Goal: Information Seeking & Learning: Check status

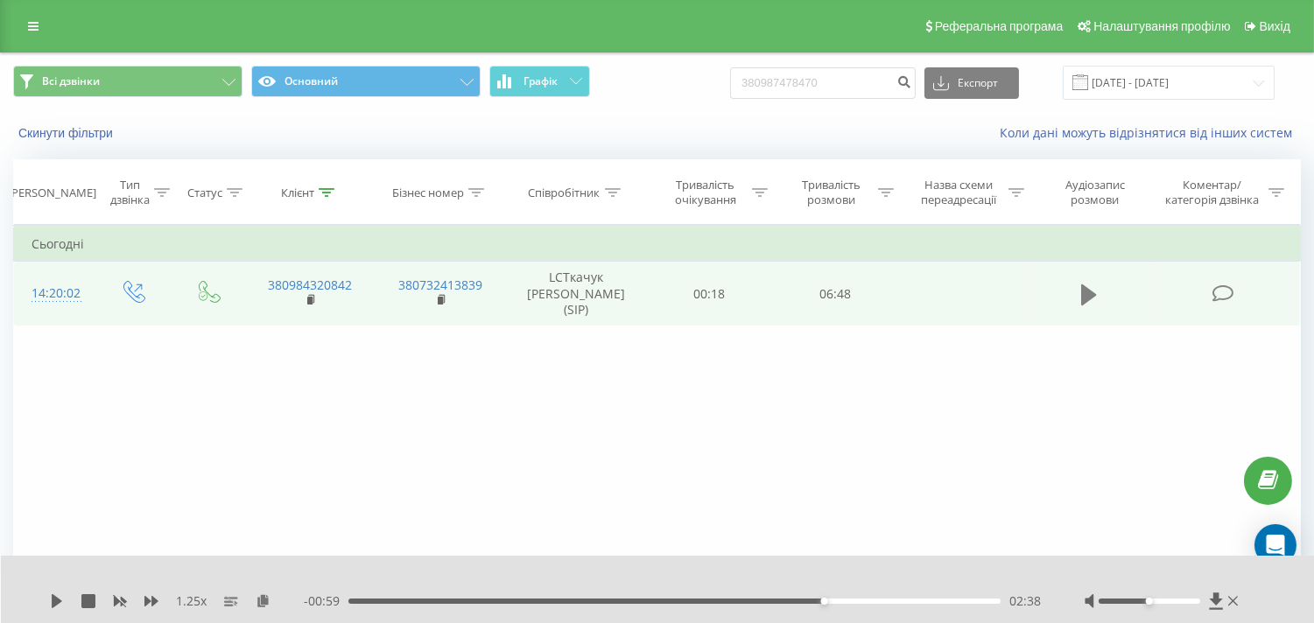
click at [1090, 284] on icon at bounding box center [1089, 294] width 16 height 21
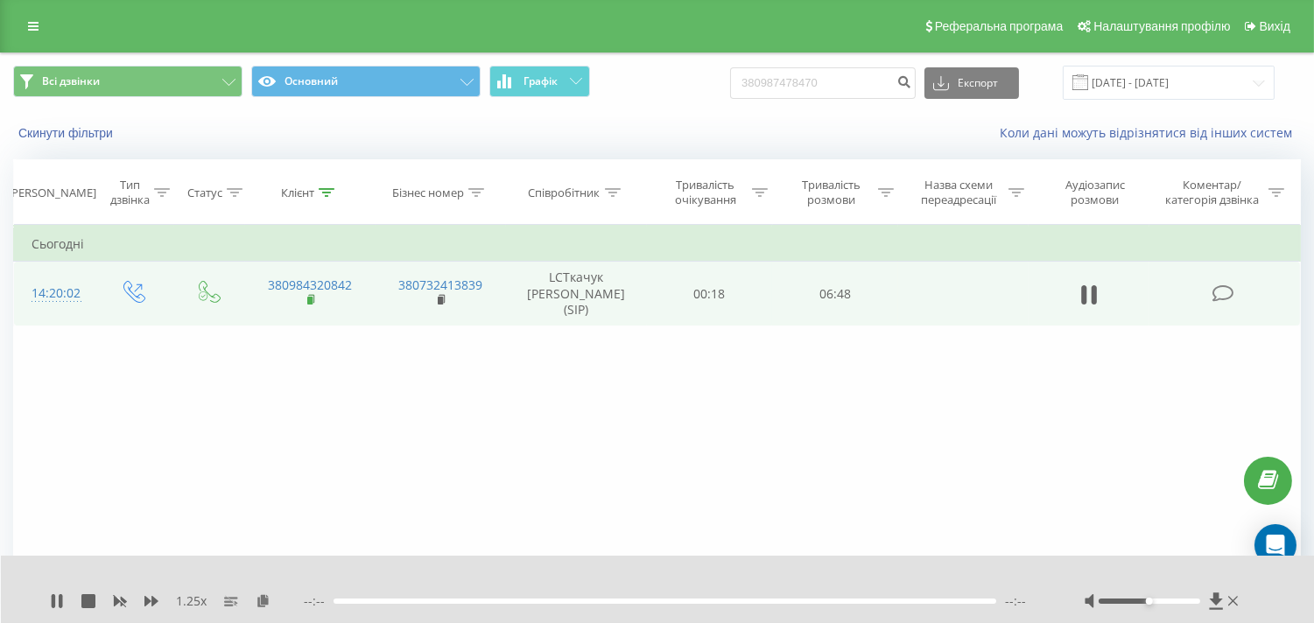
click at [312, 295] on icon at bounding box center [312, 300] width 10 height 12
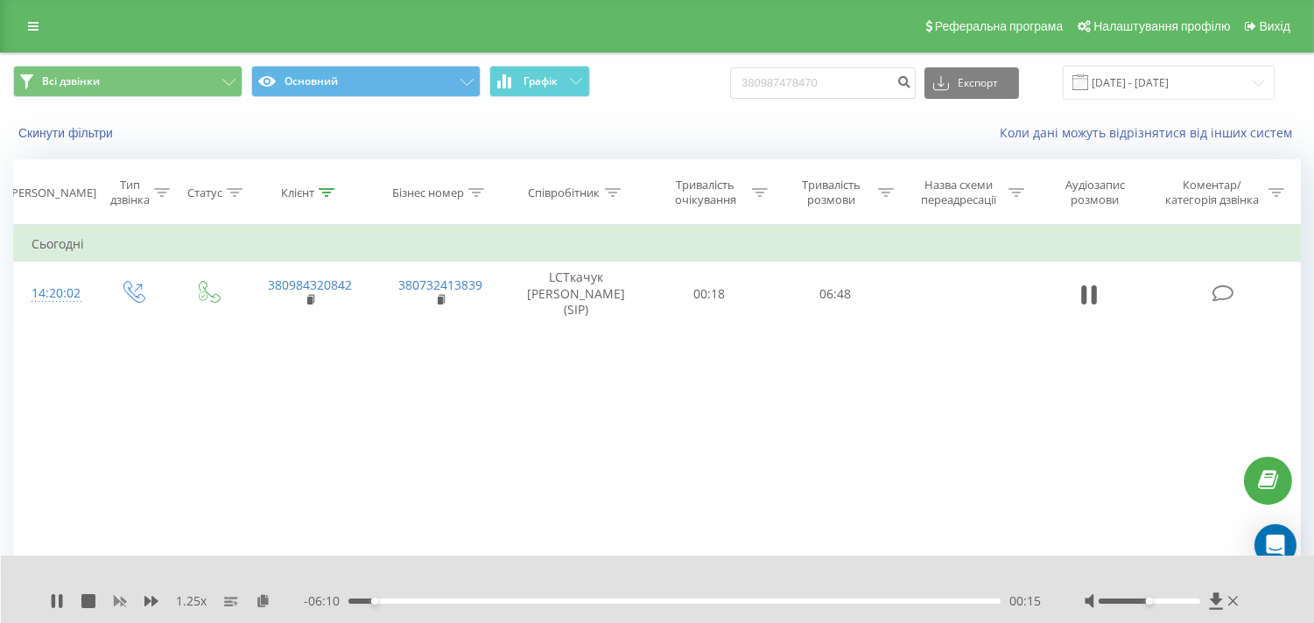
click at [119, 602] on icon at bounding box center [120, 601] width 14 height 14
click at [246, 604] on icon at bounding box center [245, 600] width 15 height 12
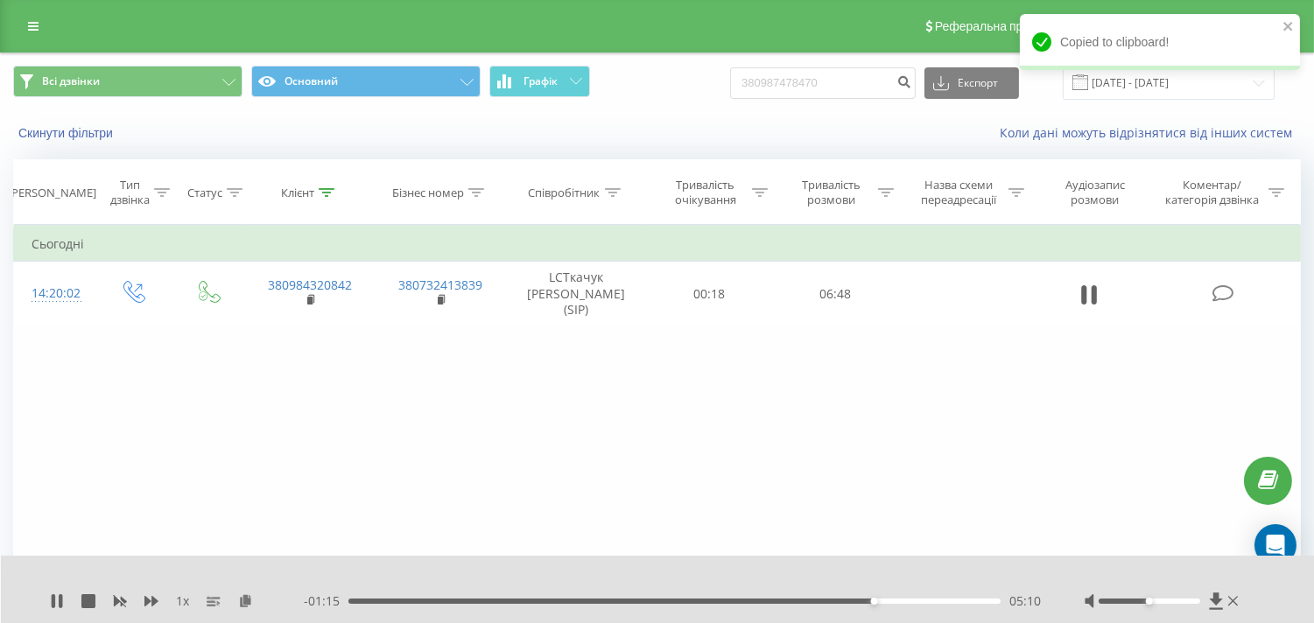
click at [715, 597] on div "- 01:15 05:10 05:10" at bounding box center [672, 601] width 737 height 18
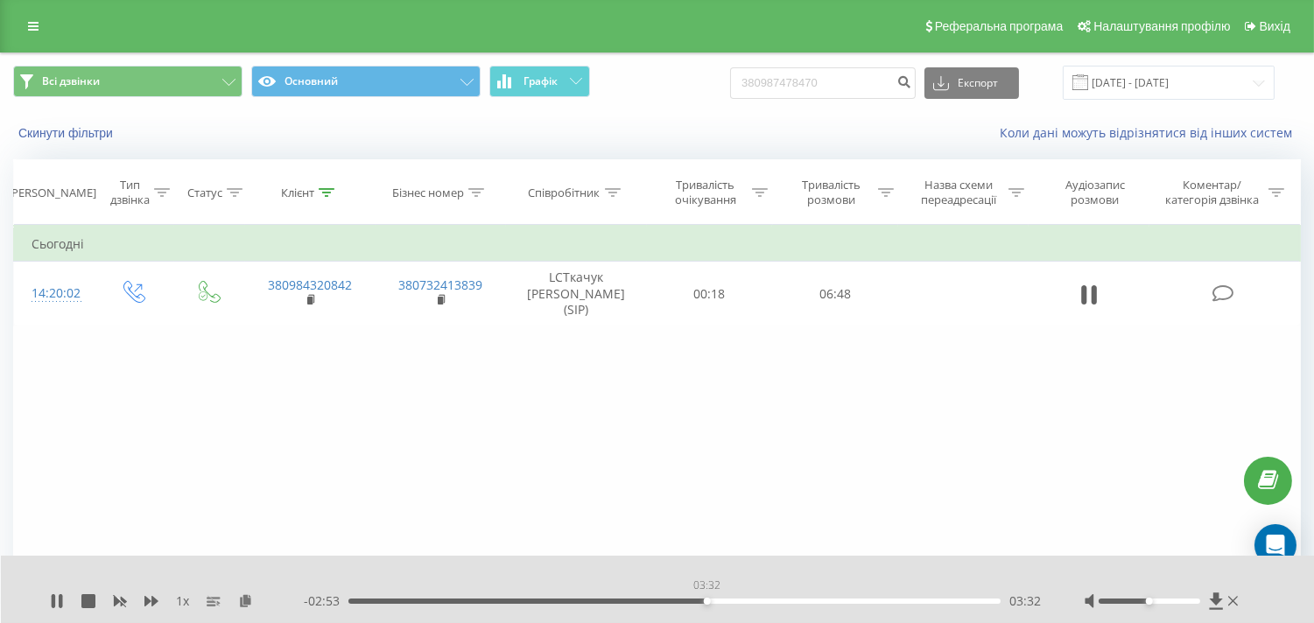
click at [706, 599] on div "03:32" at bounding box center [674, 601] width 652 height 5
click at [62, 606] on icon at bounding box center [61, 601] width 4 height 14
click at [220, 440] on div "Фільтрувати за умовою Дорівнює Введіть значення Скасувати OK Фільтрувати за умо…" at bounding box center [656, 422] width 1287 height 394
click at [616, 604] on div "- 00:58 05:27 05:27" at bounding box center [672, 601] width 737 height 18
click at [624, 601] on div "05:27" at bounding box center [674, 601] width 652 height 5
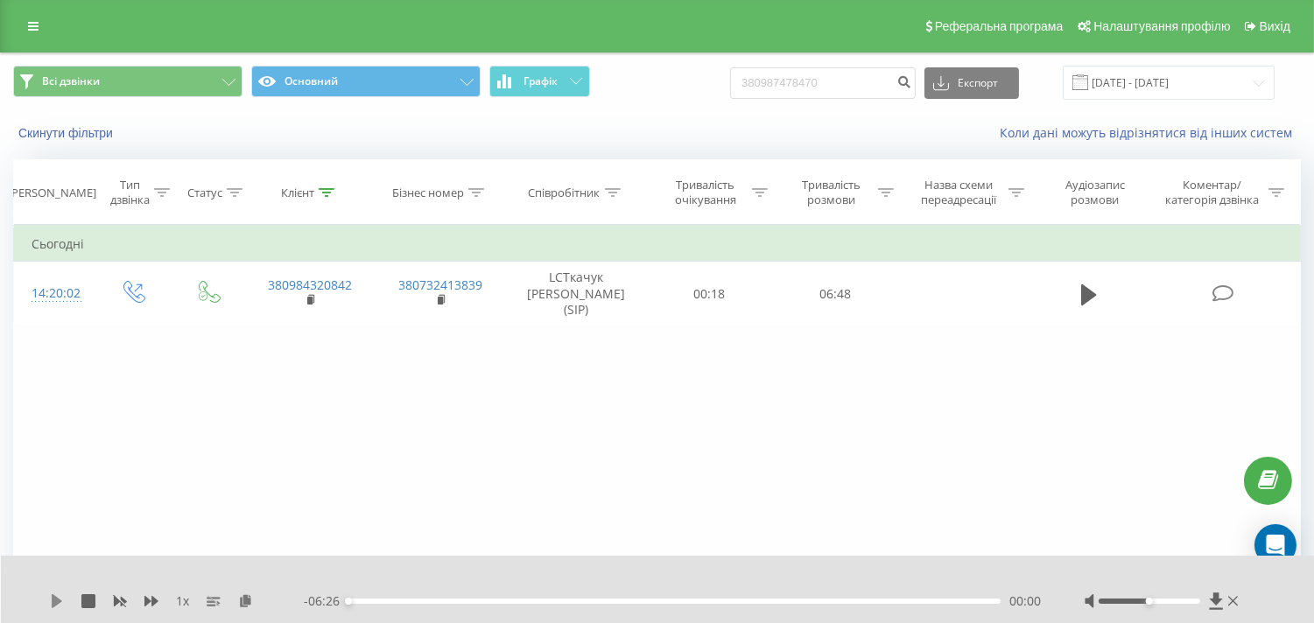
click at [61, 601] on icon at bounding box center [57, 601] width 11 height 14
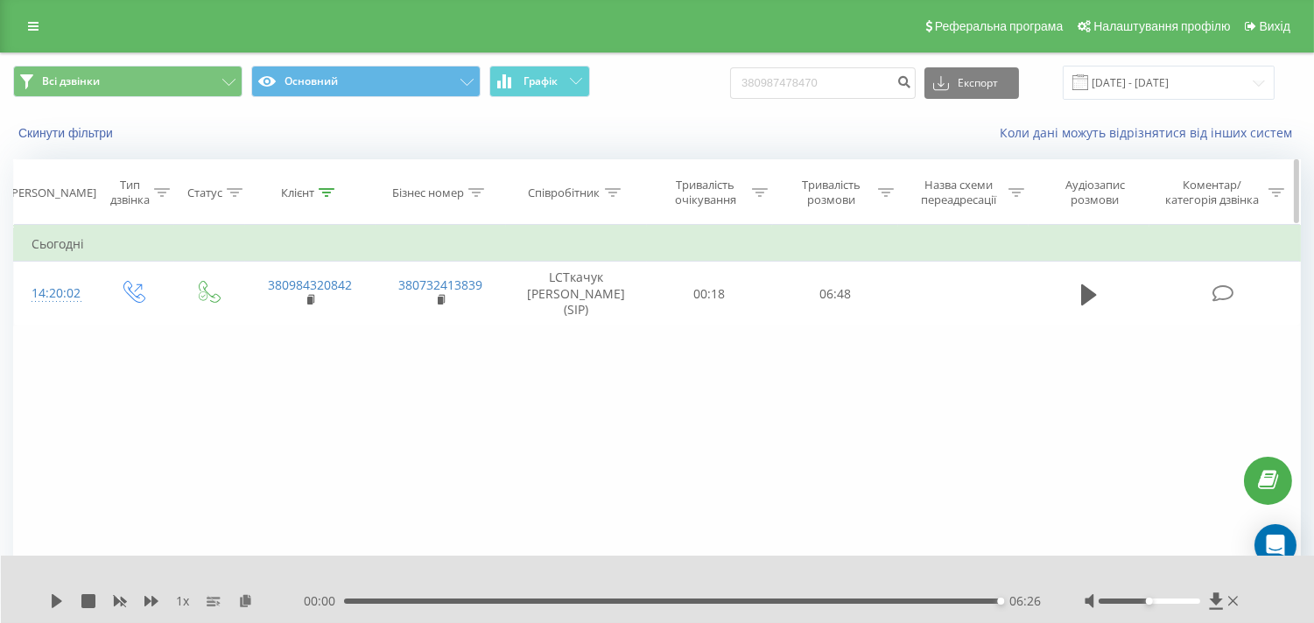
click at [327, 196] on icon at bounding box center [327, 192] width 16 height 9
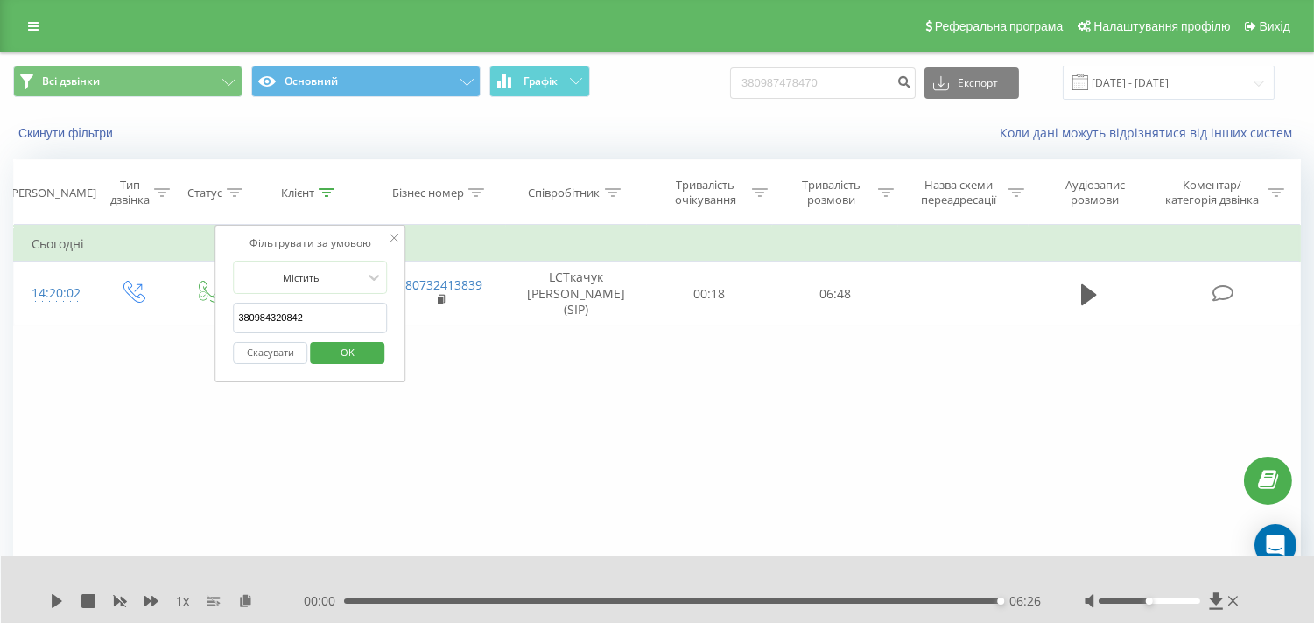
click at [276, 362] on button "Скасувати" at bounding box center [270, 353] width 74 height 22
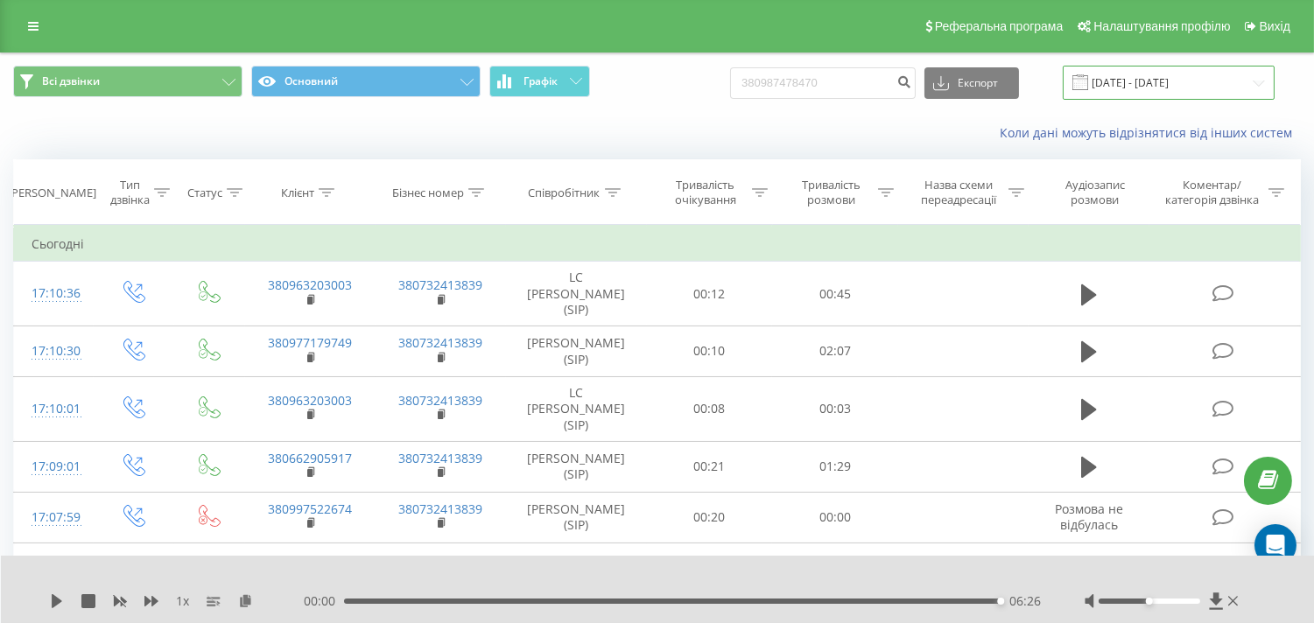
click at [1149, 85] on input "[DATE] - [DATE]" at bounding box center [1168, 83] width 212 height 34
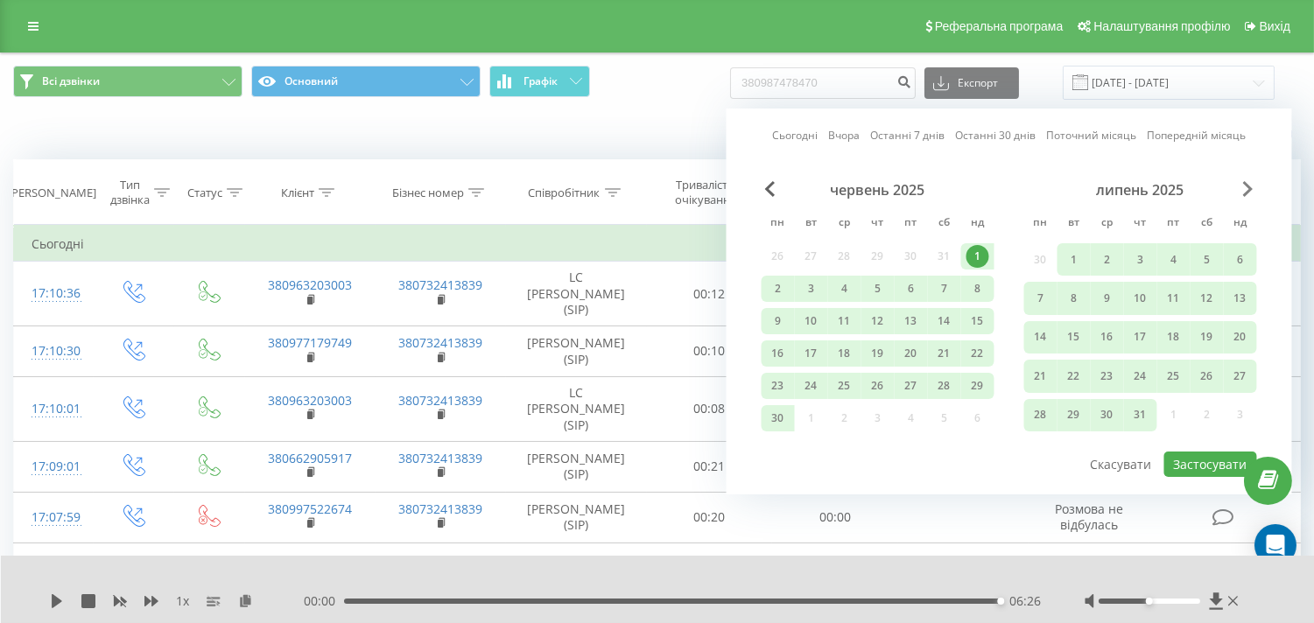
click at [1244, 187] on span "Next Month" at bounding box center [1248, 189] width 11 height 16
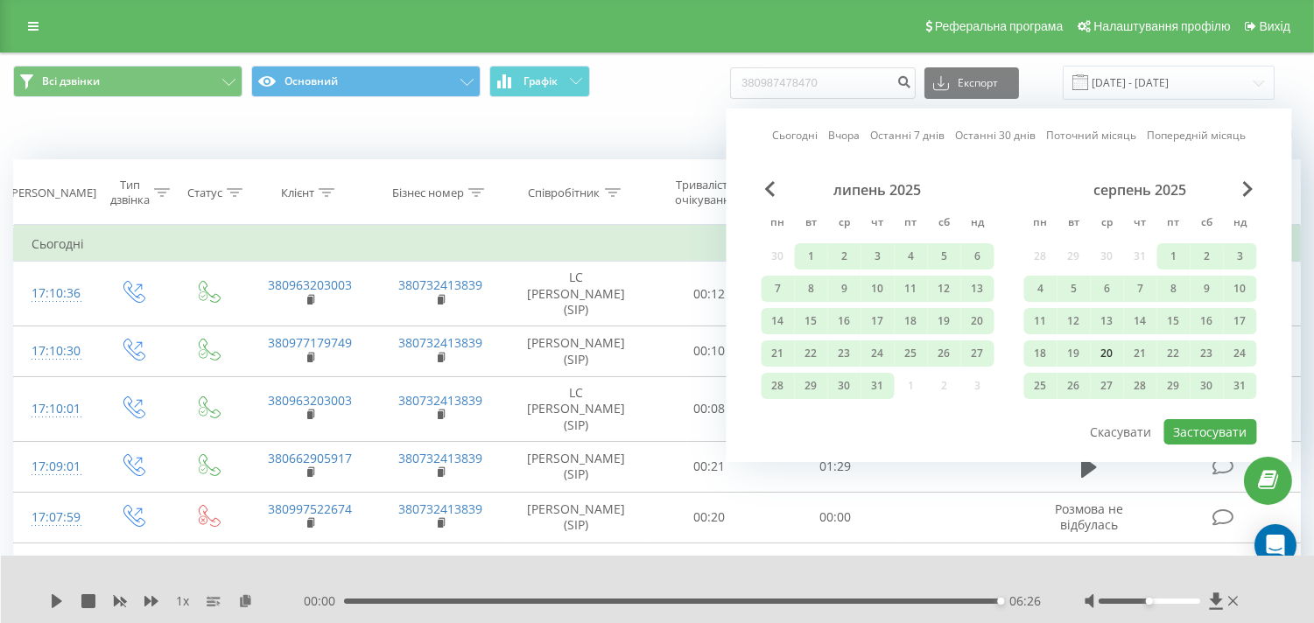
click at [1111, 355] on div "20" at bounding box center [1107, 353] width 23 height 23
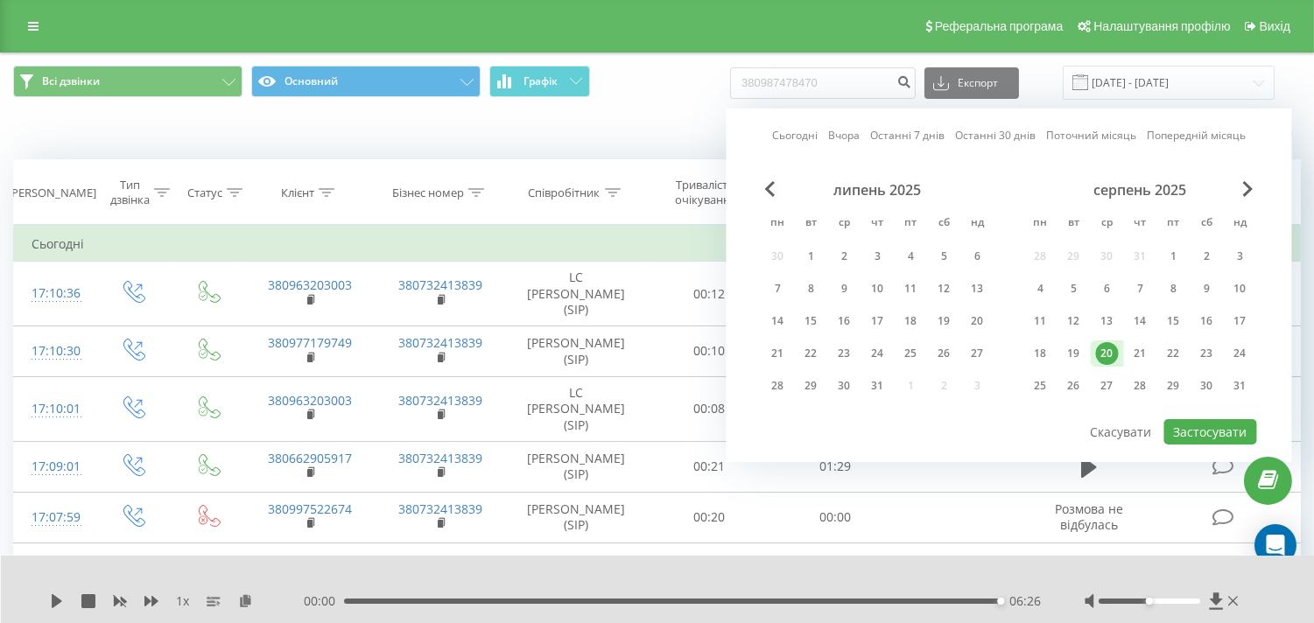
click at [1111, 355] on div "20" at bounding box center [1107, 353] width 23 height 23
click at [1232, 427] on button "Застосувати" at bounding box center [1210, 431] width 93 height 25
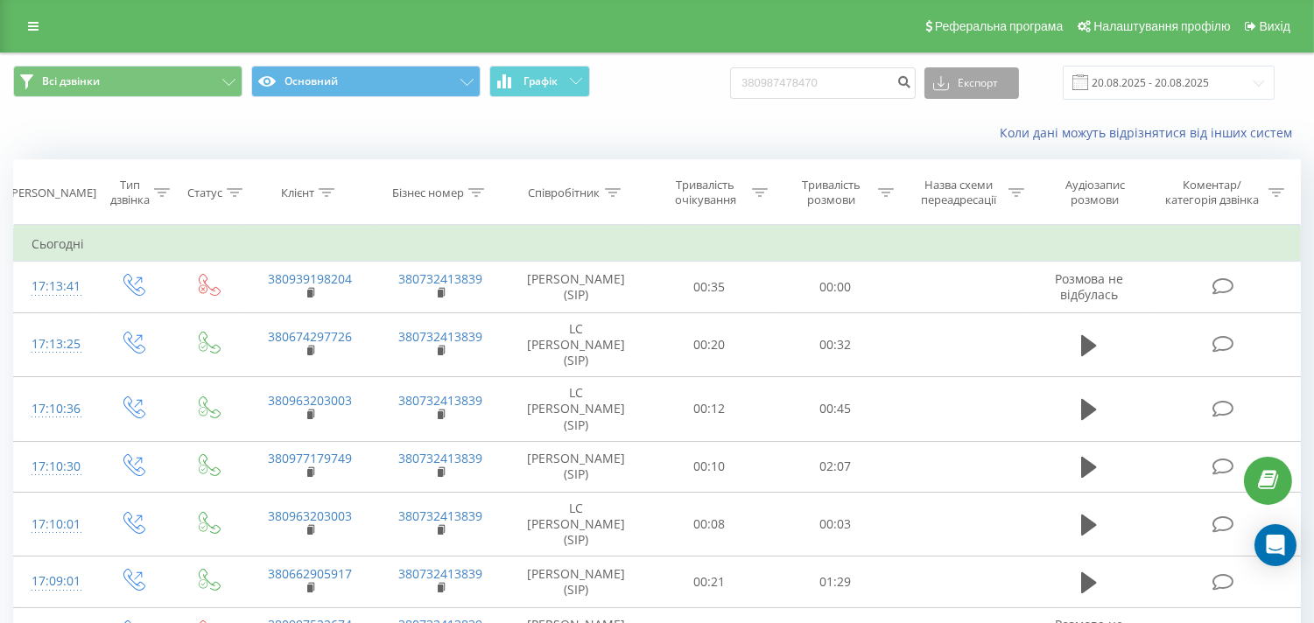
click at [1004, 80] on button "Експорт" at bounding box center [971, 83] width 95 height 32
click at [964, 177] on span ".xlsx" at bounding box center [951, 178] width 25 height 17
click at [327, 189] on icon at bounding box center [327, 192] width 16 height 9
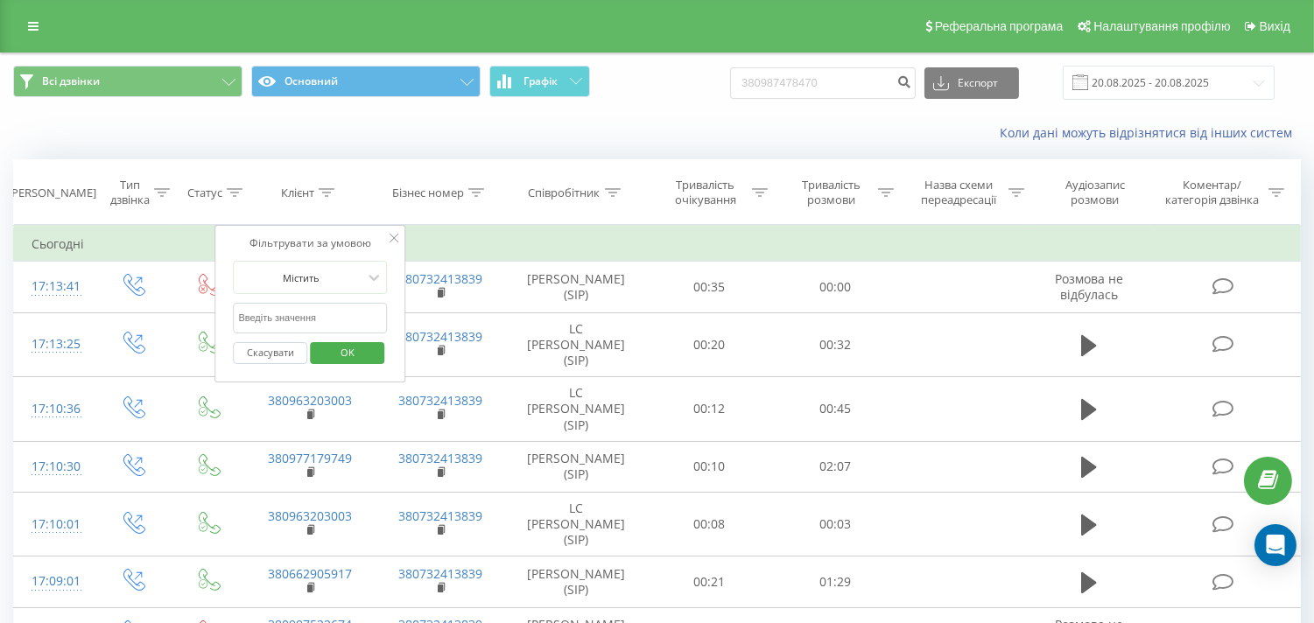
click at [306, 319] on input "text" at bounding box center [310, 318] width 154 height 31
paste input "380676827723"
type input "380676827723"
click at [324, 352] on span "OK" at bounding box center [347, 352] width 49 height 27
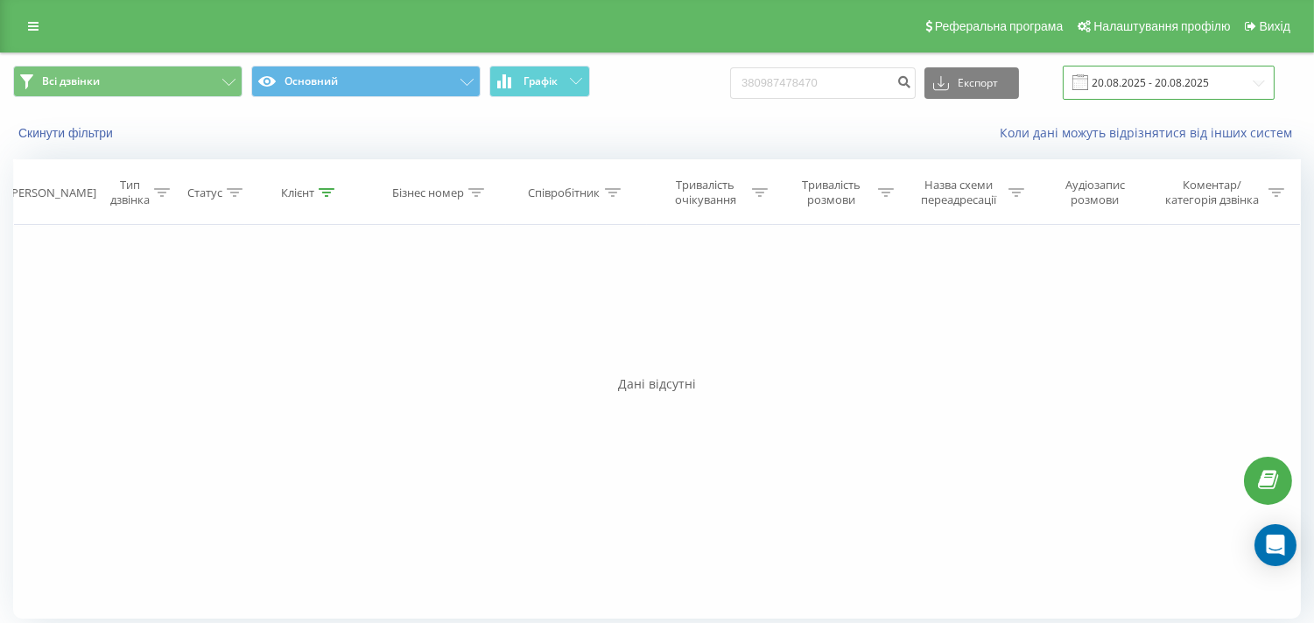
click at [1107, 88] on input "[DATE] - [DATE]" at bounding box center [1168, 83] width 212 height 34
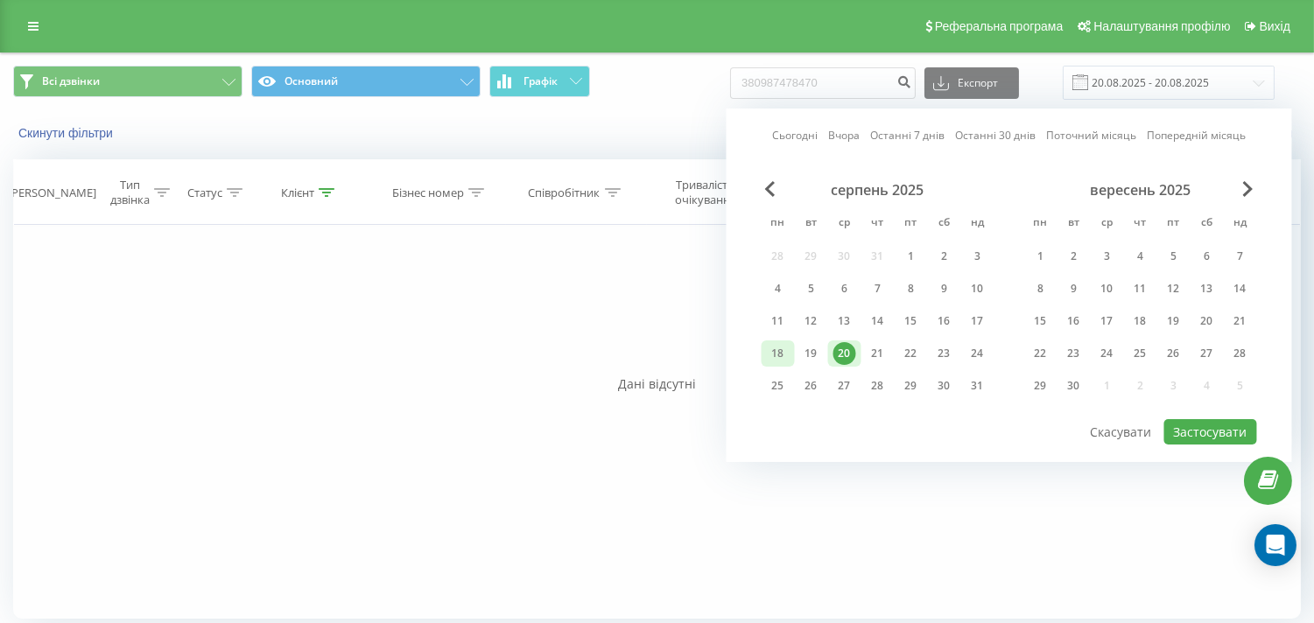
click at [773, 355] on div "18" at bounding box center [778, 353] width 23 height 23
click at [833, 347] on div "20" at bounding box center [844, 353] width 23 height 23
click at [1210, 432] on button "Застосувати" at bounding box center [1210, 431] width 93 height 25
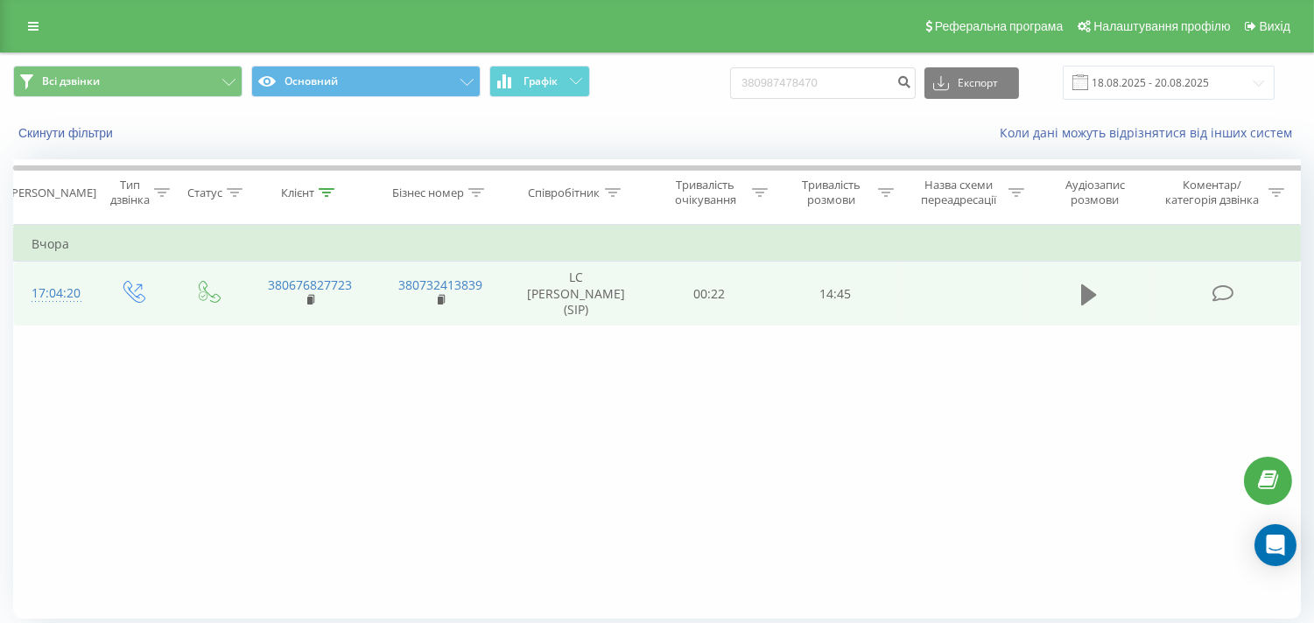
click at [1083, 294] on icon at bounding box center [1089, 294] width 16 height 21
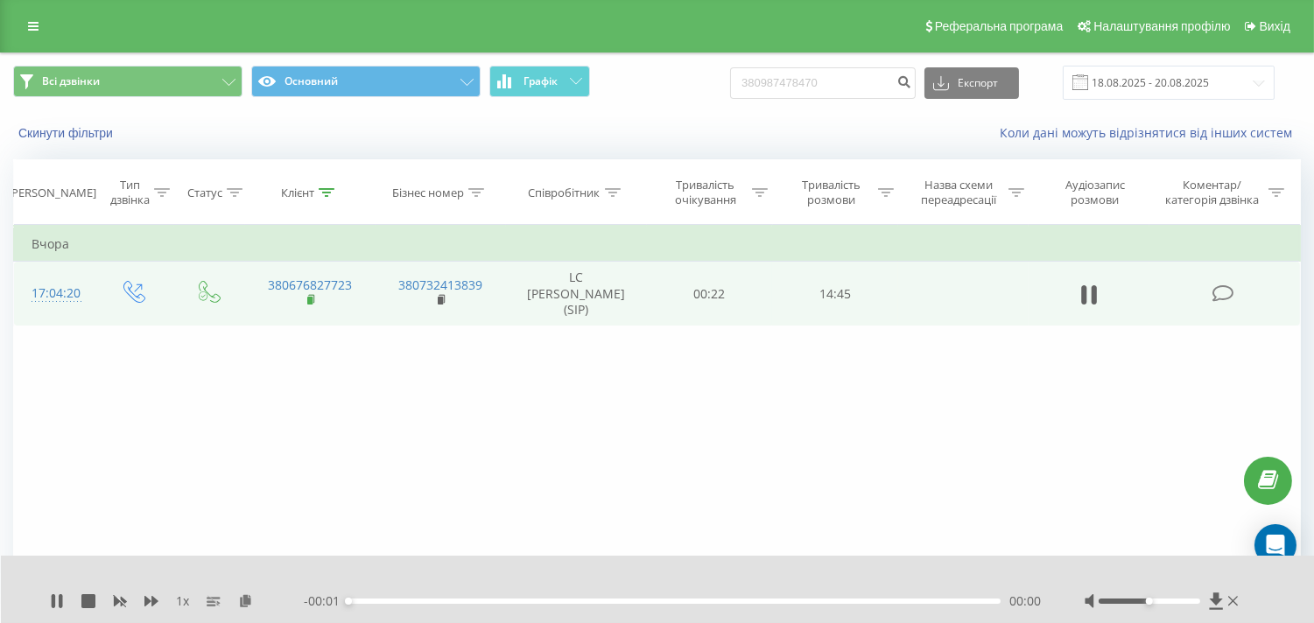
click at [310, 298] on rect at bounding box center [309, 301] width 5 height 8
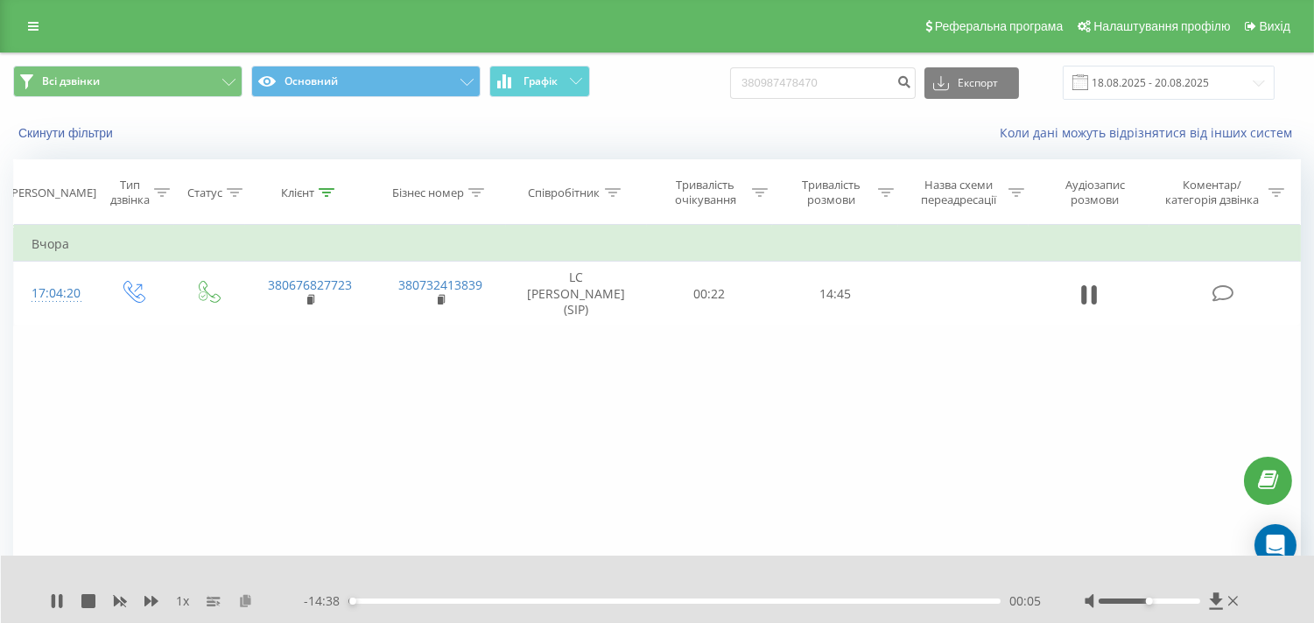
click at [247, 600] on icon at bounding box center [245, 600] width 15 height 12
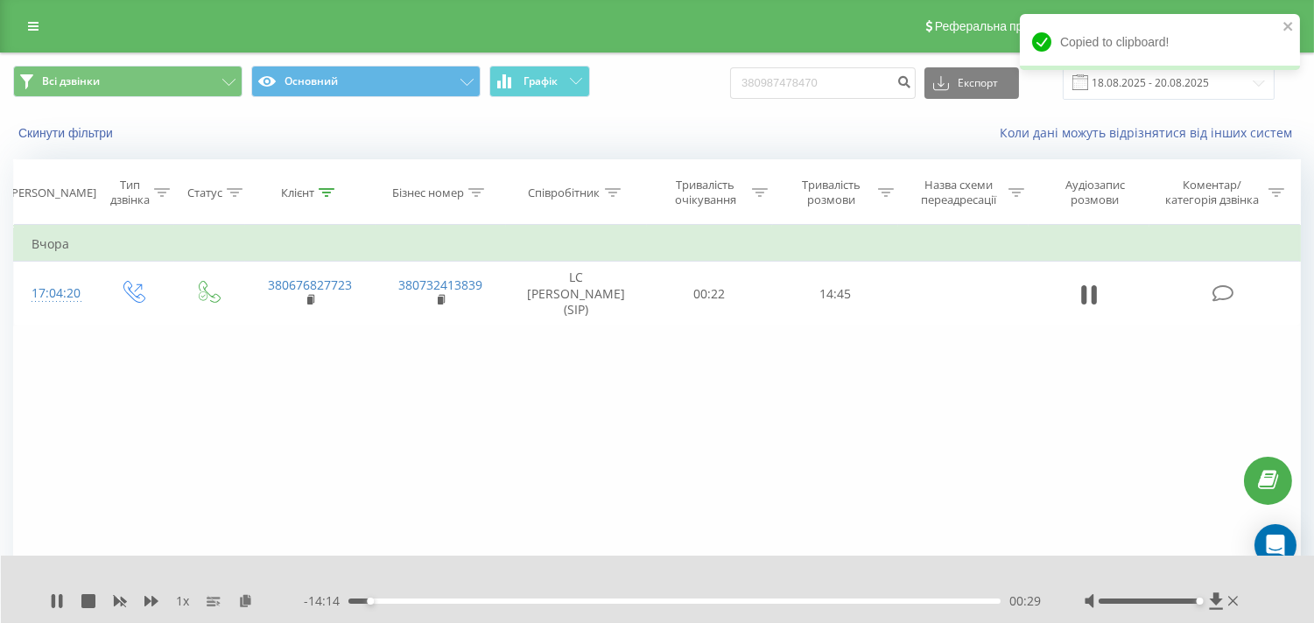
drag, startPoint x: 1148, startPoint y: 599, endPoint x: 1223, endPoint y: 606, distance: 74.7
click at [1222, 606] on div at bounding box center [1163, 601] width 158 height 18
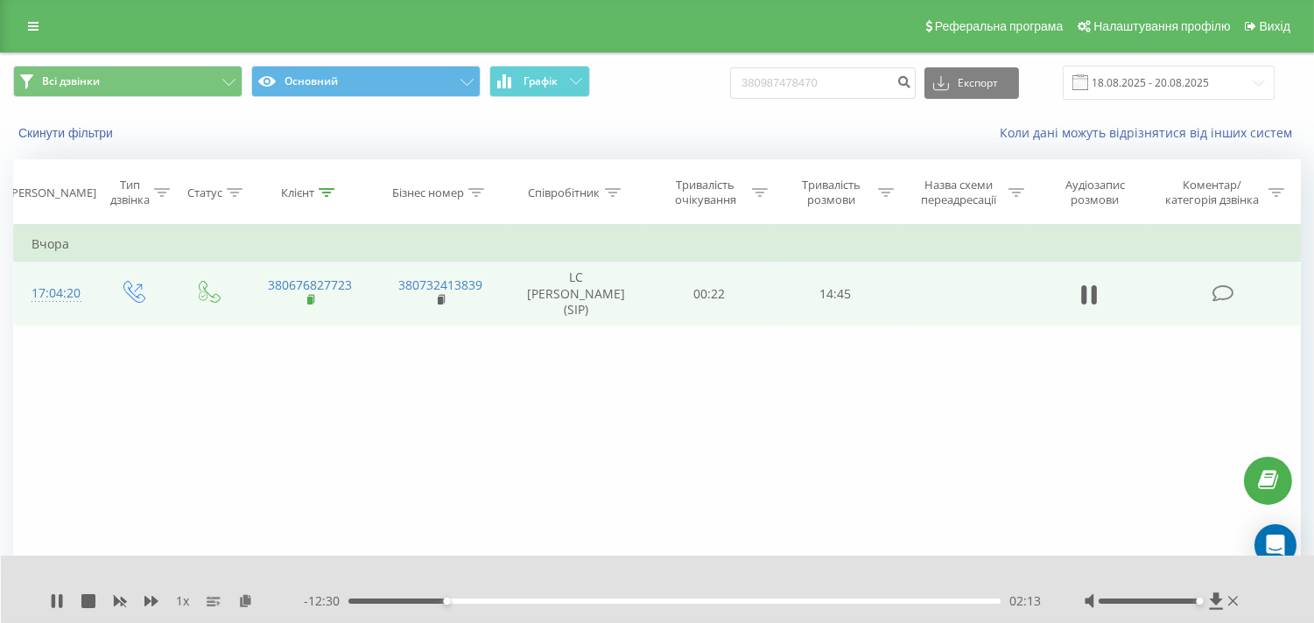
click at [308, 302] on rect at bounding box center [309, 301] width 5 height 8
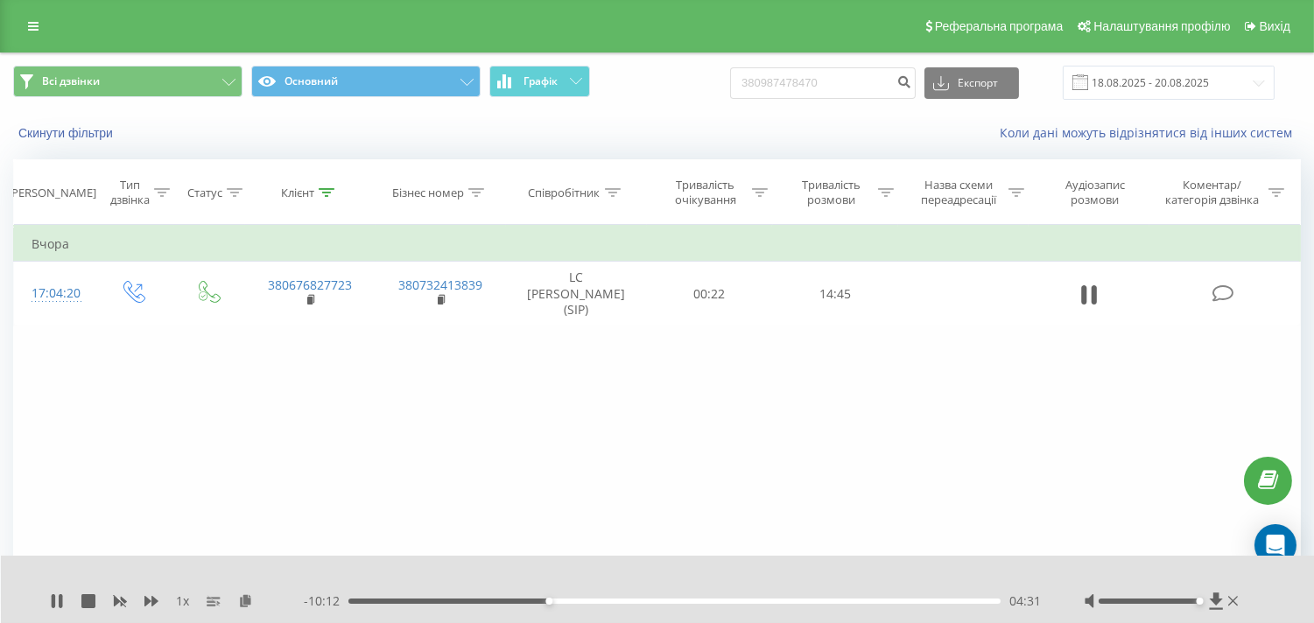
click at [143, 416] on div "Фільтрувати за умовою Дорівнює Введіть значення Скасувати OK Фільтрувати за умо…" at bounding box center [656, 422] width 1287 height 394
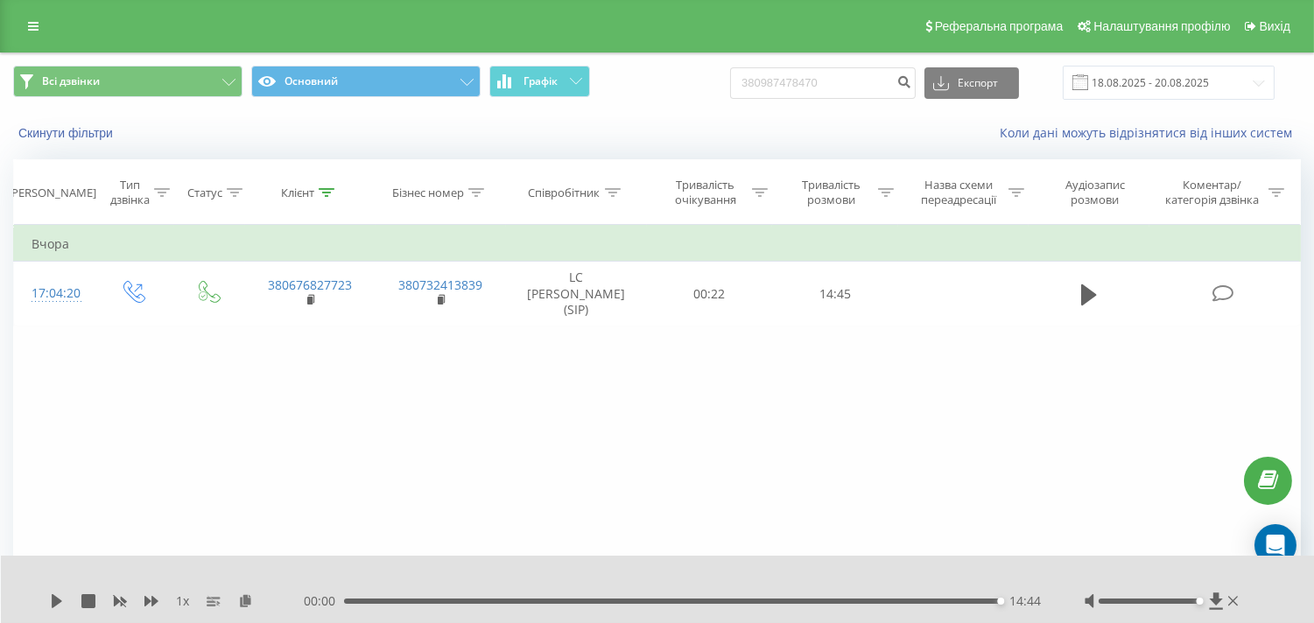
click at [688, 599] on div "14:44" at bounding box center [672, 601] width 656 height 5
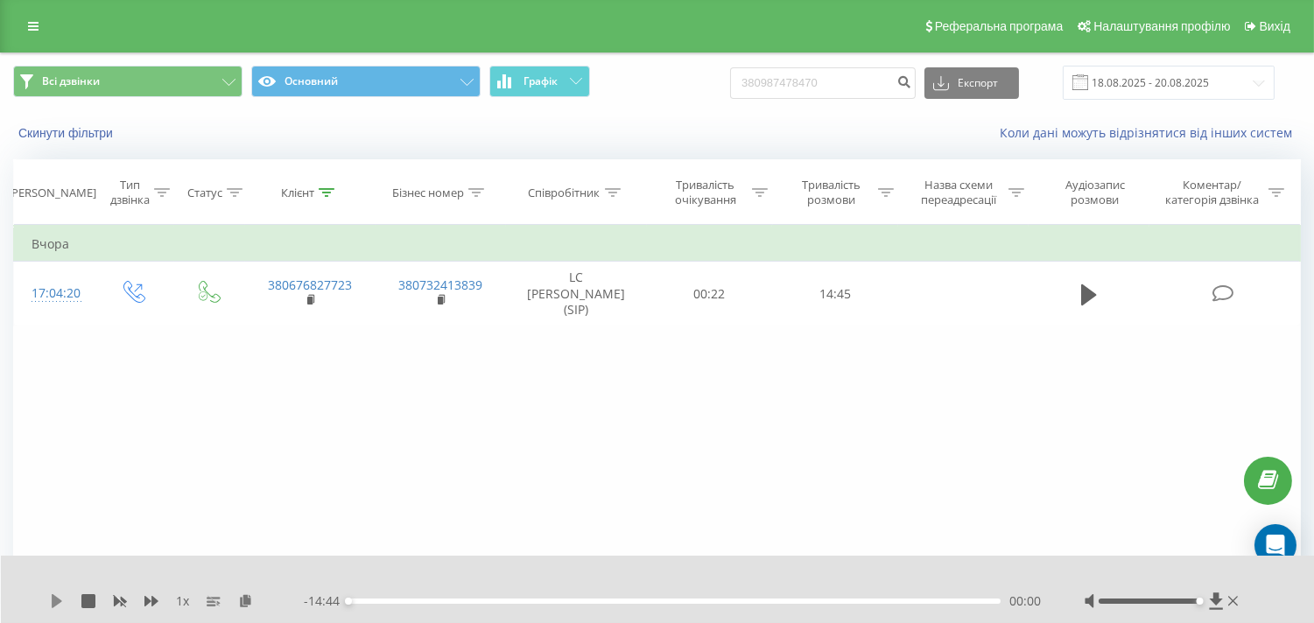
click at [59, 604] on icon at bounding box center [57, 601] width 14 height 14
click at [328, 388] on div "Фільтрувати за умовою Дорівнює Введіть значення Скасувати OK Фільтрувати за умо…" at bounding box center [656, 422] width 1287 height 394
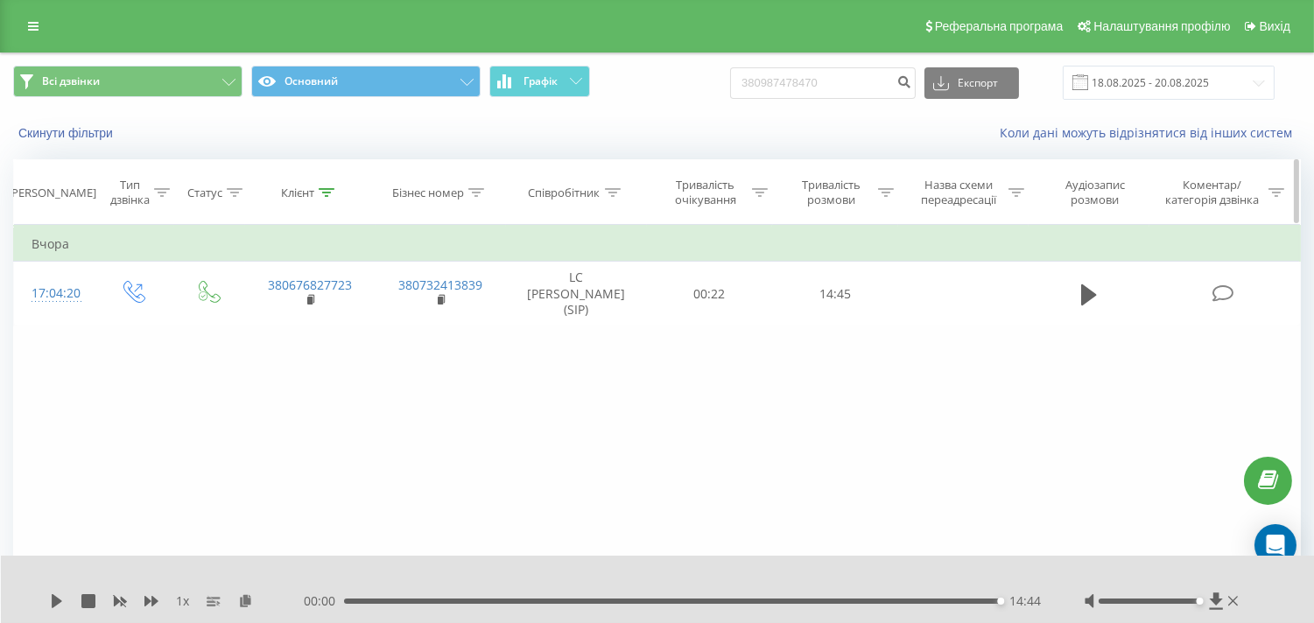
click at [326, 188] on icon at bounding box center [327, 192] width 16 height 9
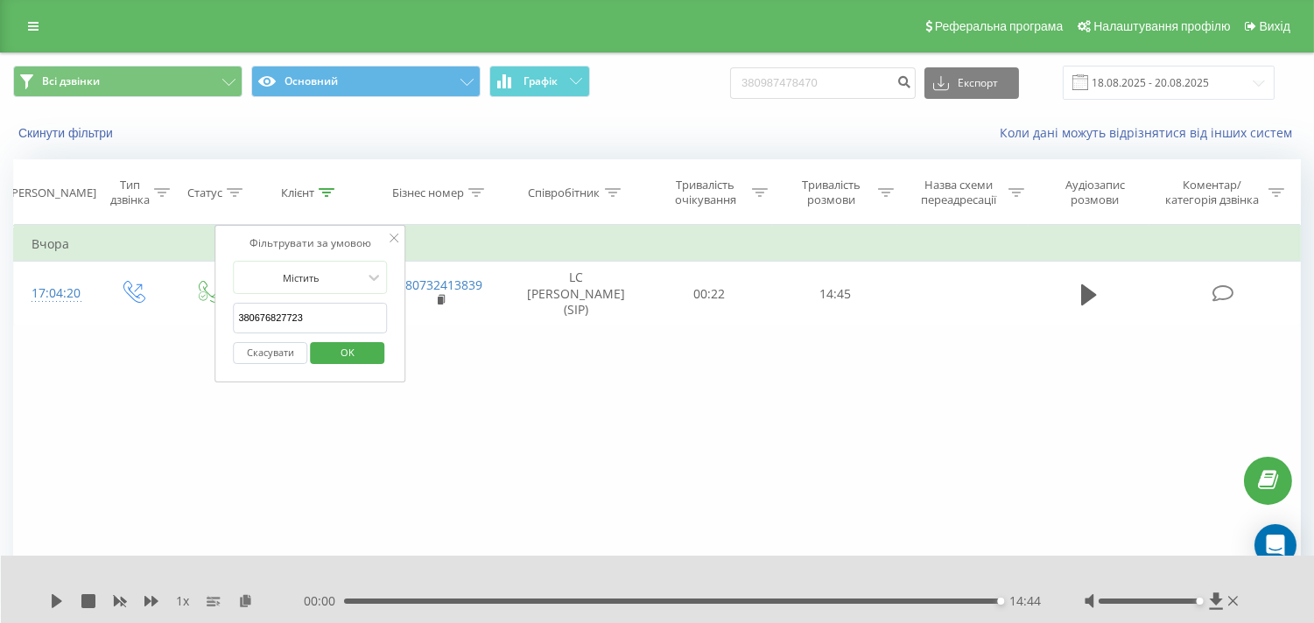
click at [286, 316] on input "380676827723" at bounding box center [310, 318] width 154 height 31
paste input "8023101"
type input "380678023101"
click at [337, 355] on span "OK" at bounding box center [347, 352] width 49 height 27
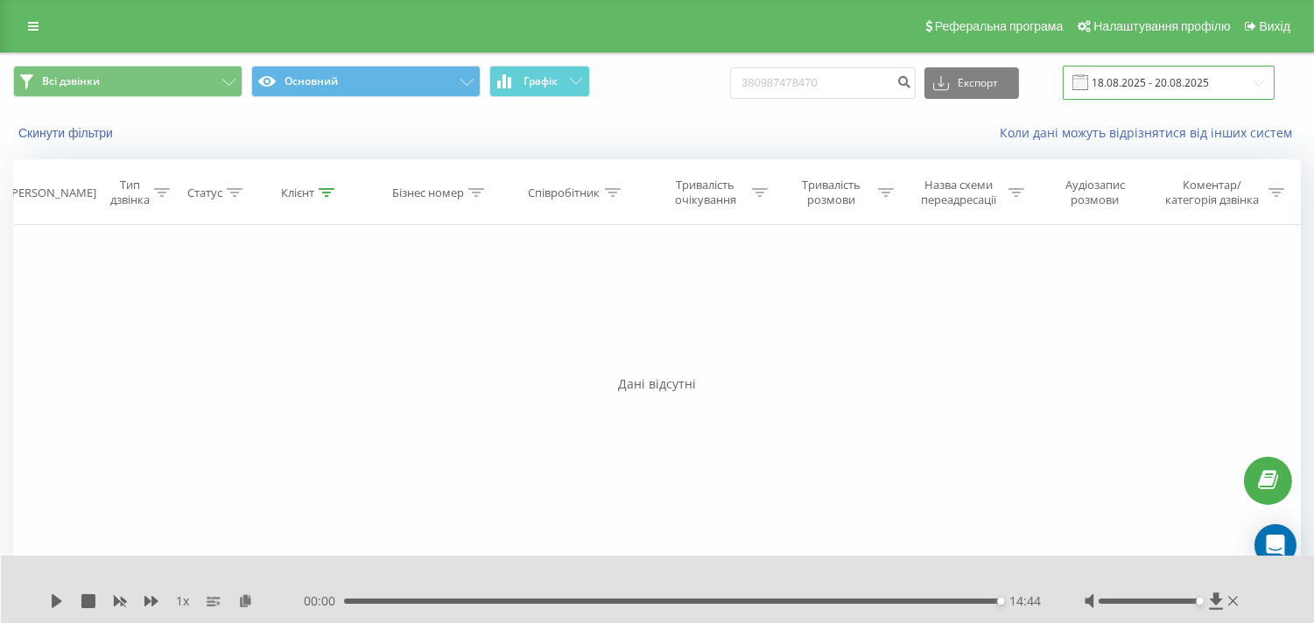
click at [1120, 86] on input "[DATE] - [DATE]" at bounding box center [1168, 83] width 212 height 34
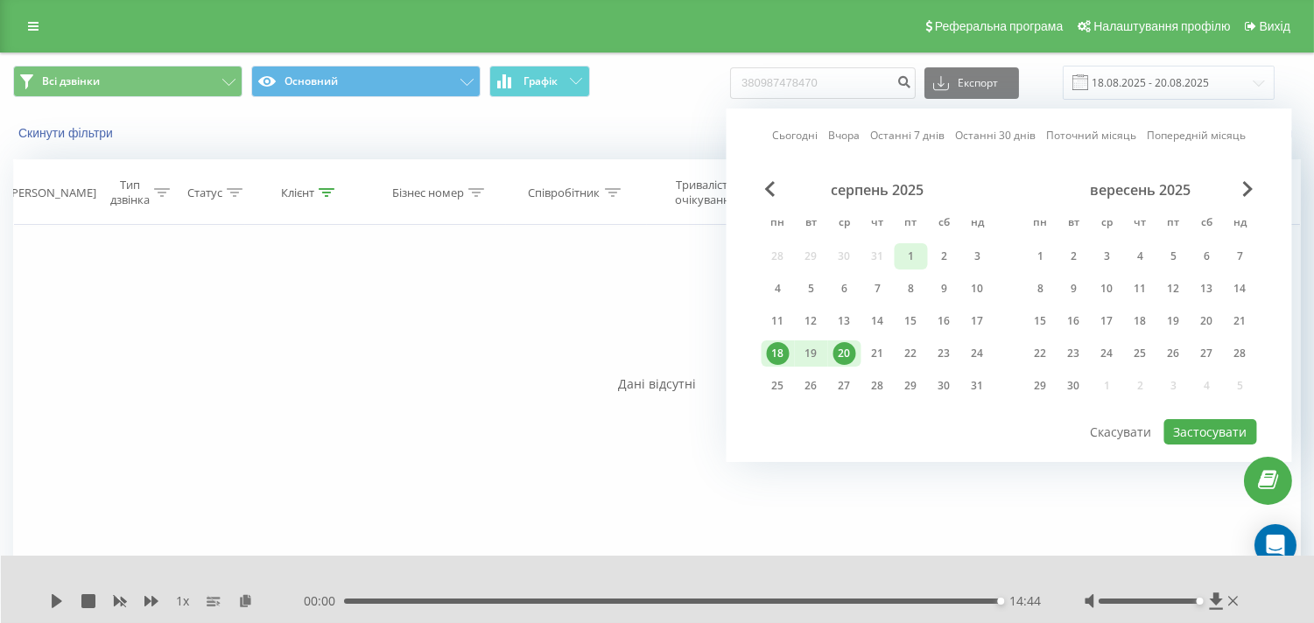
click at [912, 256] on div "1" at bounding box center [911, 256] width 23 height 23
click at [846, 361] on div "20" at bounding box center [844, 353] width 23 height 23
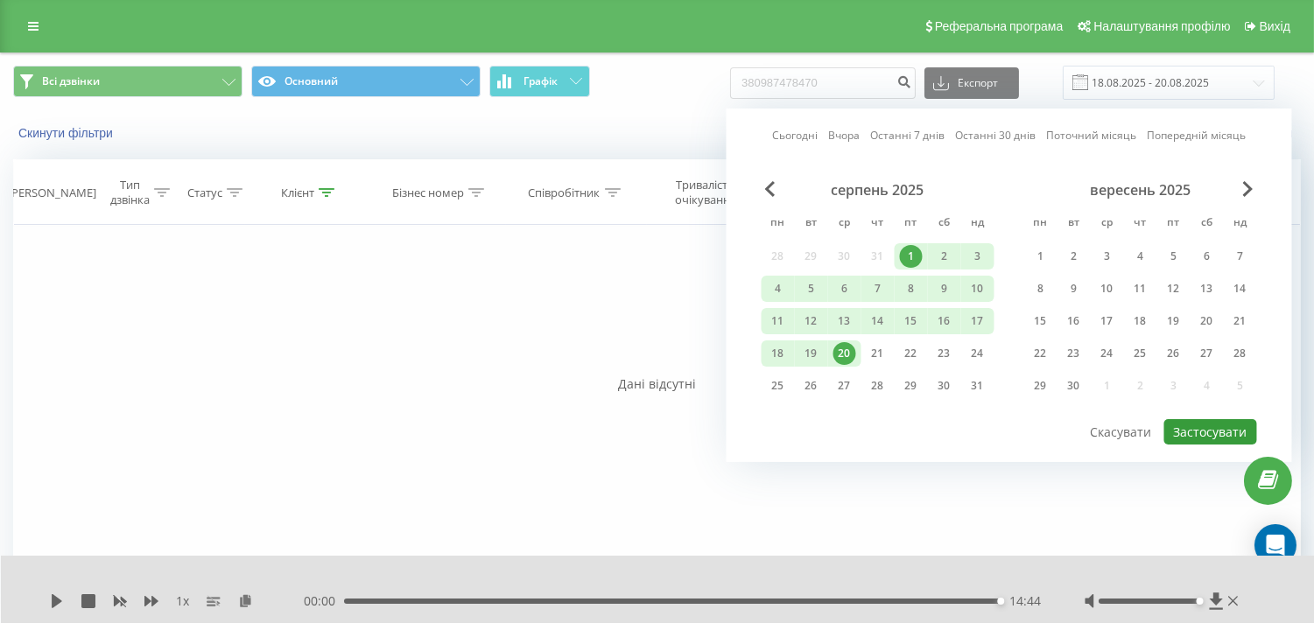
click at [1210, 427] on button "Застосувати" at bounding box center [1210, 431] width 93 height 25
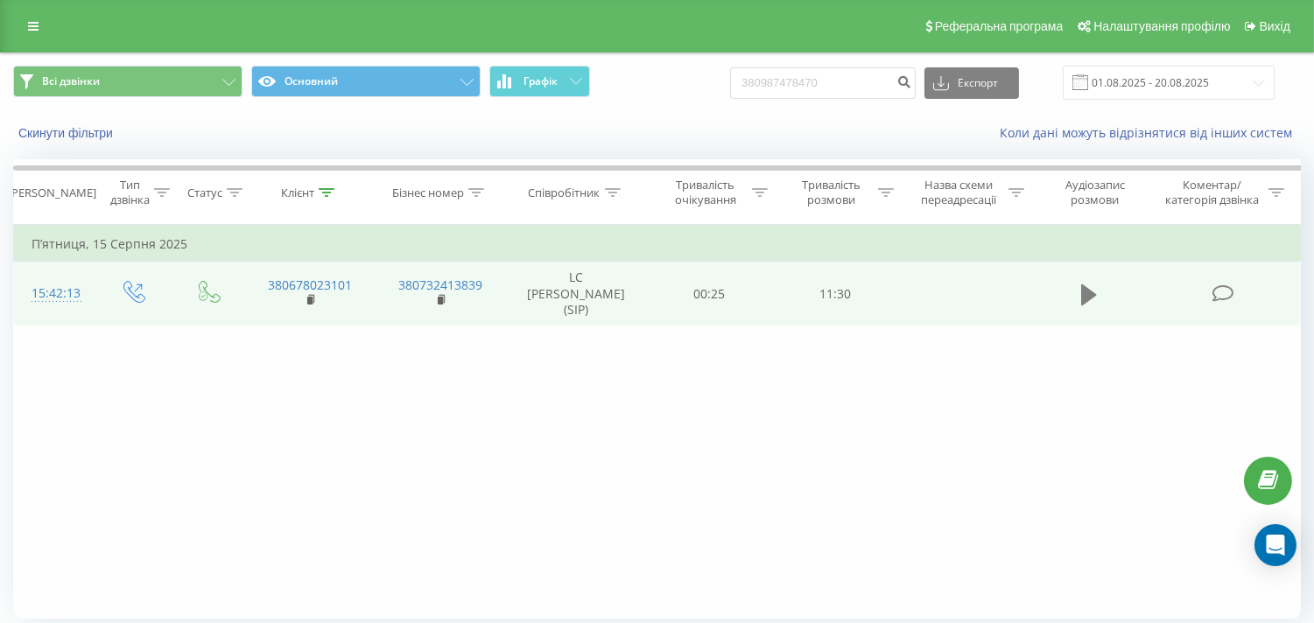
click at [1090, 298] on icon at bounding box center [1089, 294] width 16 height 21
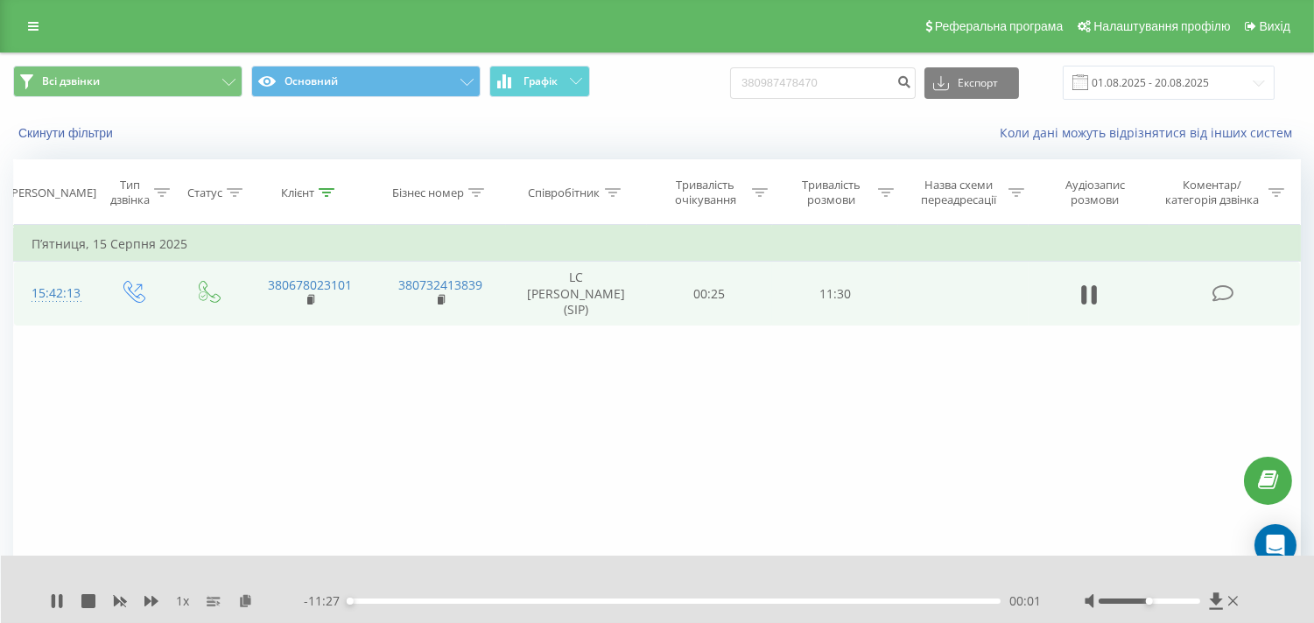
click at [387, 593] on div "- 11:27 00:01 00:01" at bounding box center [672, 601] width 737 height 18
click at [386, 604] on div "- 11:27 00:02 00:02" at bounding box center [672, 601] width 737 height 18
click at [386, 599] on div "00:02" at bounding box center [674, 601] width 652 height 5
click at [859, 601] on div "00:41" at bounding box center [674, 601] width 652 height 5
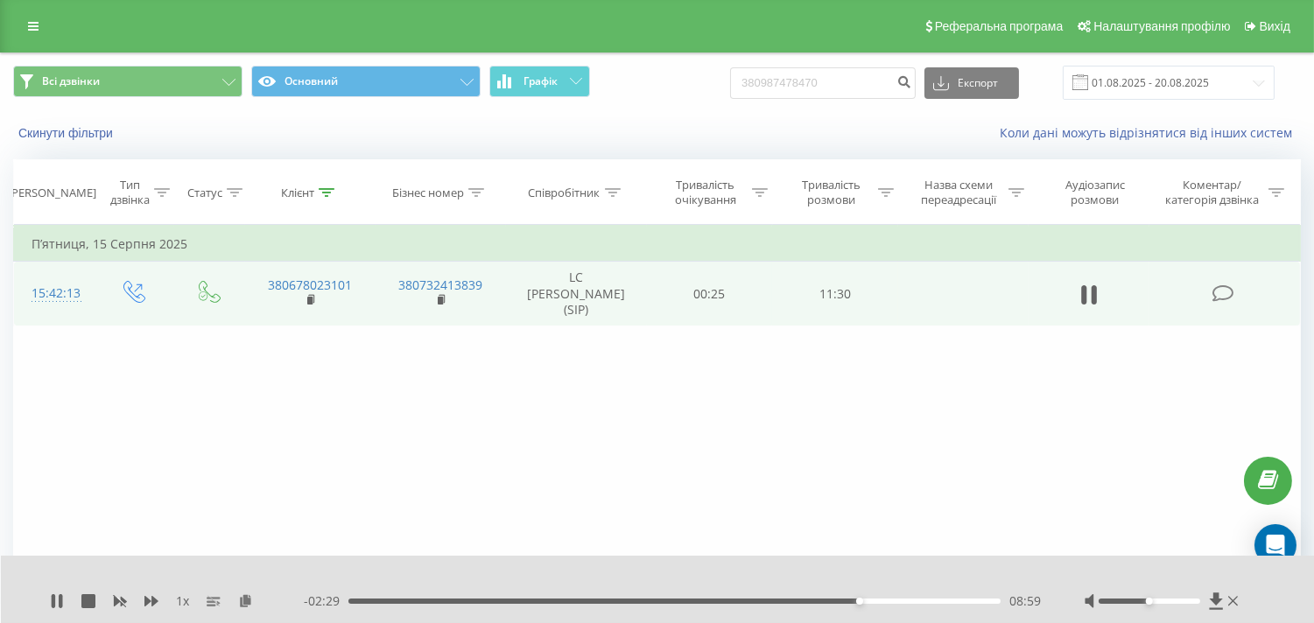
click at [856, 602] on div "08:59" at bounding box center [859, 601] width 7 height 7
click at [915, 599] on div "08:55" at bounding box center [674, 601] width 652 height 5
click at [958, 600] on div "10:00" at bounding box center [674, 601] width 652 height 5
click at [976, 599] on div "11:03" at bounding box center [674, 601] width 652 height 5
click at [985, 599] on div "11:04" at bounding box center [674, 601] width 652 height 5
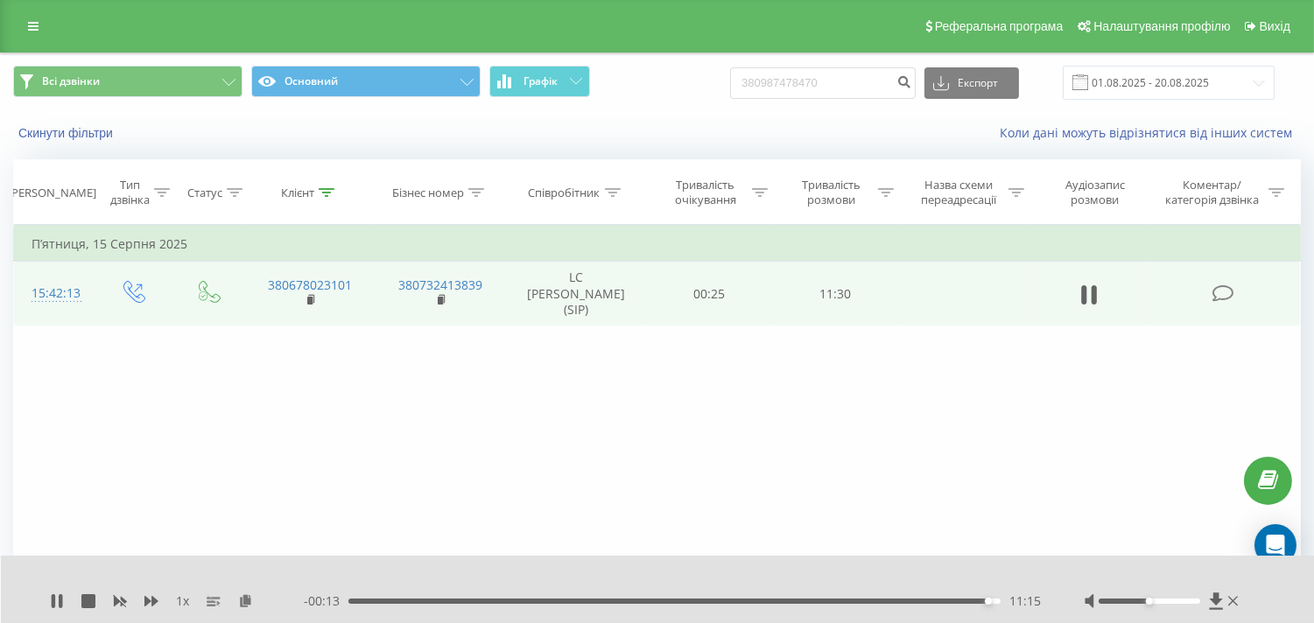
click at [970, 599] on div "11:15" at bounding box center [674, 601] width 652 height 5
click at [990, 599] on div "11:18" at bounding box center [674, 601] width 652 height 5
click at [943, 599] on div "11:21" at bounding box center [674, 601] width 652 height 5
click at [904, 599] on div "09:47" at bounding box center [674, 601] width 652 height 5
click at [841, 599] on div "09:48" at bounding box center [674, 601] width 652 height 5
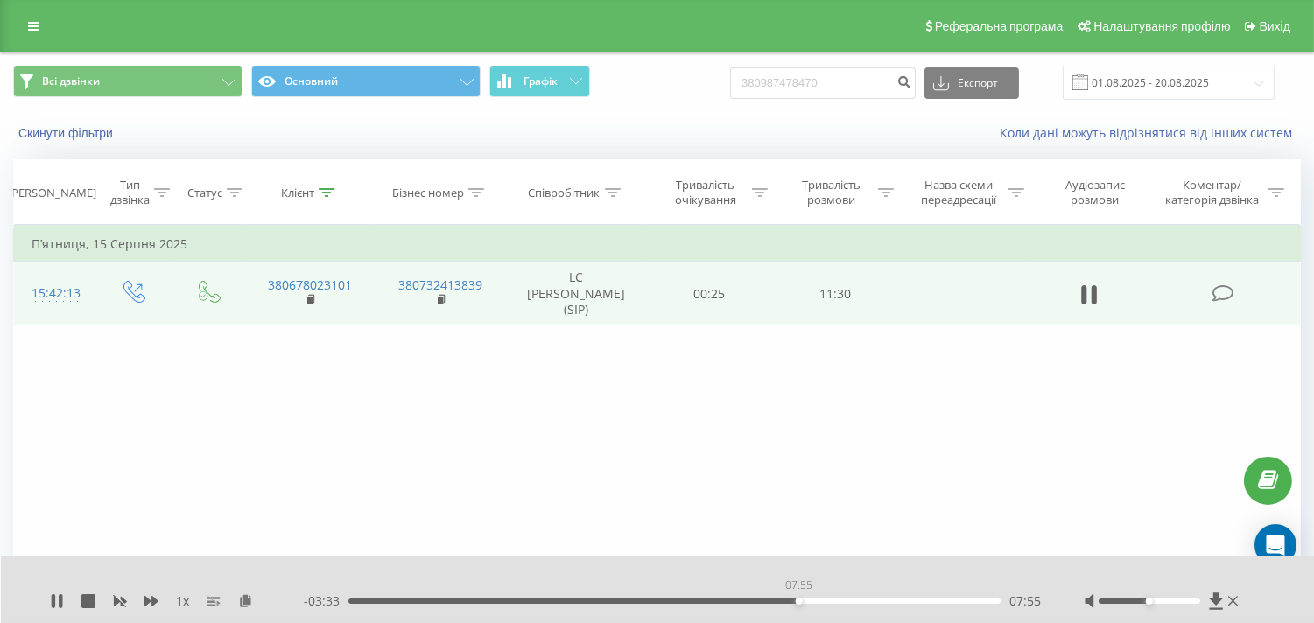
click at [798, 599] on div "07:55" at bounding box center [674, 601] width 652 height 5
click at [786, 600] on div "07:56" at bounding box center [674, 601] width 652 height 5
click at [711, 600] on div "07:43" at bounding box center [674, 601] width 652 height 5
click at [572, 599] on div "03:57" at bounding box center [674, 601] width 652 height 5
click at [382, 599] on div "04:03" at bounding box center [674, 601] width 652 height 5
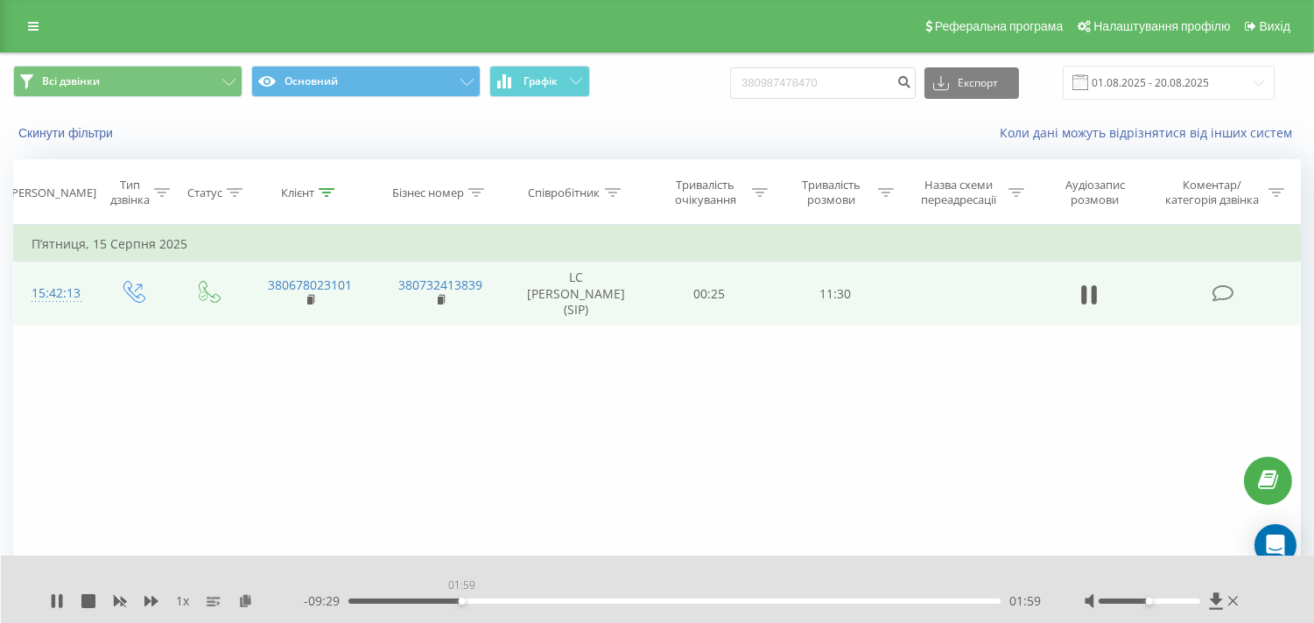
click at [461, 600] on div "01:59" at bounding box center [674, 601] width 652 height 5
click at [521, 600] on div "02:49" at bounding box center [674, 601] width 652 height 5
click at [534, 600] on div "03:03" at bounding box center [674, 601] width 652 height 5
click at [567, 601] on div "03:19" at bounding box center [674, 601] width 652 height 5
click at [590, 599] on div "03:54" at bounding box center [674, 601] width 652 height 5
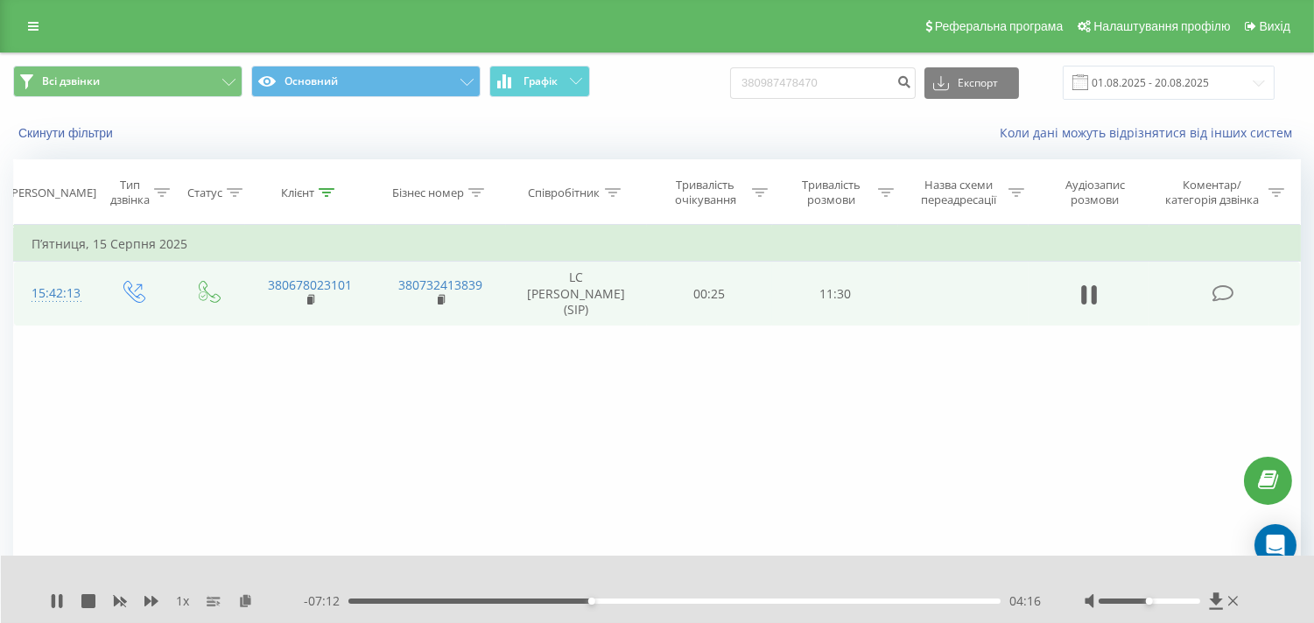
click at [606, 599] on div "04:16" at bounding box center [674, 601] width 652 height 5
click at [632, 600] on div "04:36" at bounding box center [674, 601] width 652 height 5
click at [649, 601] on div "05:02" at bounding box center [674, 601] width 652 height 5
click at [147, 599] on icon at bounding box center [151, 601] width 14 height 11
click at [692, 573] on div at bounding box center [646, 578] width 954 height 19
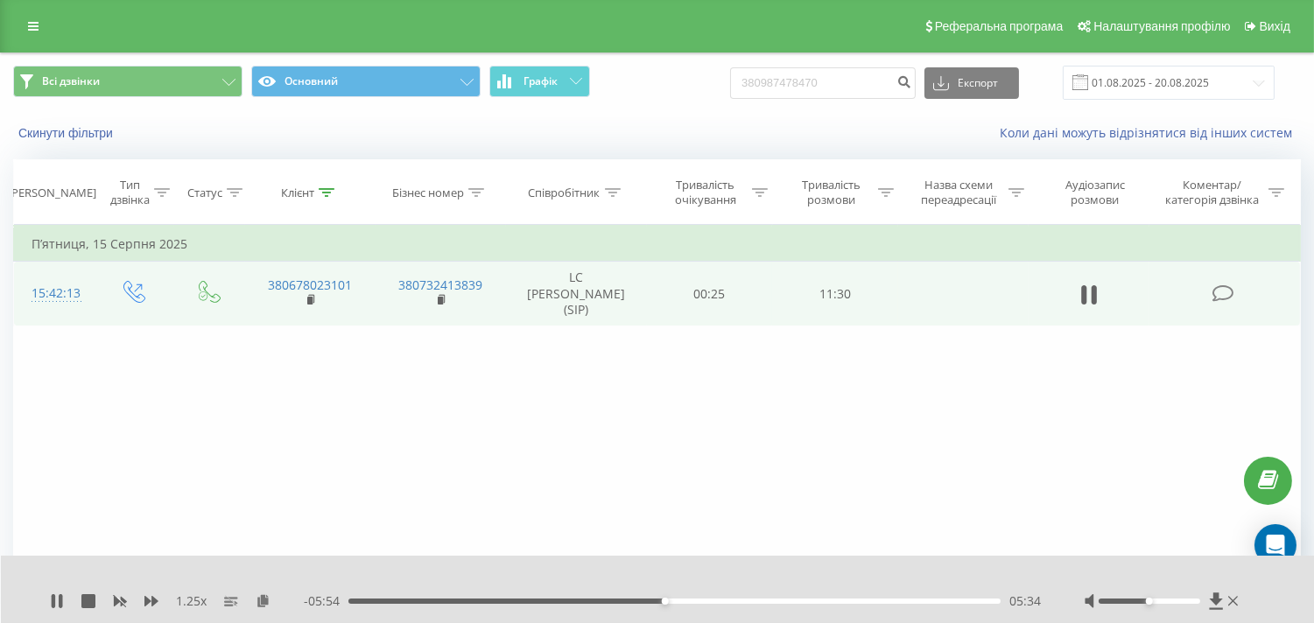
click at [691, 601] on div "05:34" at bounding box center [674, 601] width 652 height 5
click at [325, 193] on icon at bounding box center [327, 192] width 16 height 9
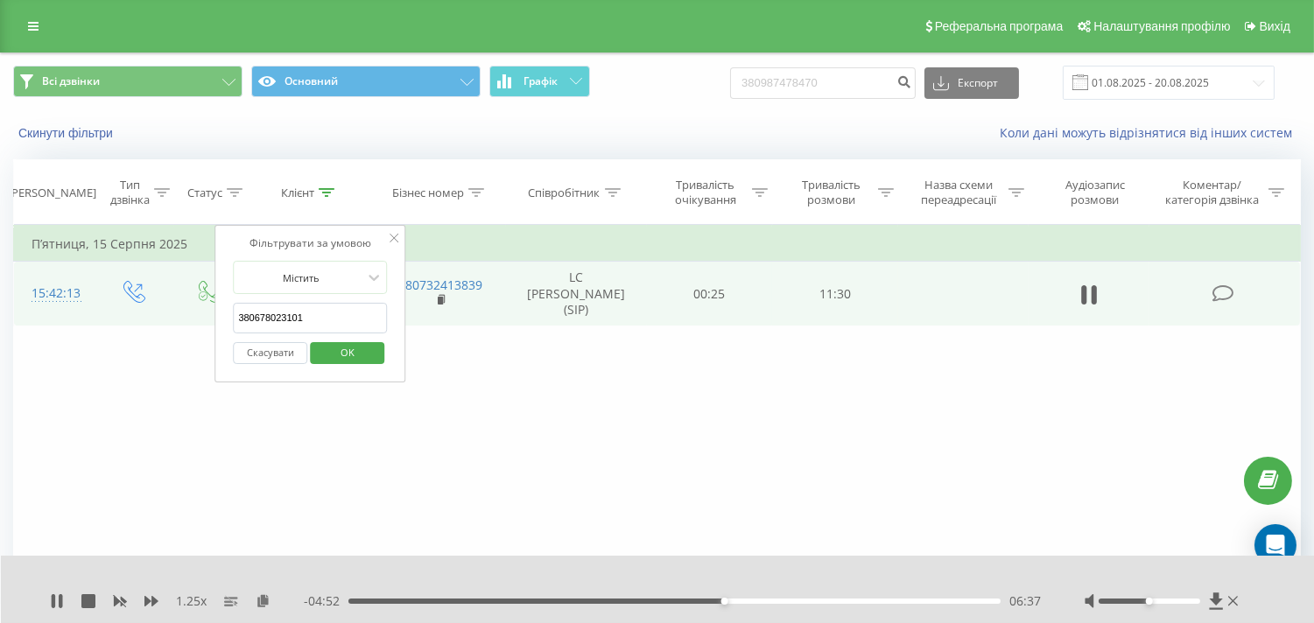
click at [276, 311] on input "380678023101" at bounding box center [310, 318] width 154 height 31
paste input "935752027"
type input "380935752027"
click at [354, 357] on span "OK" at bounding box center [347, 352] width 49 height 27
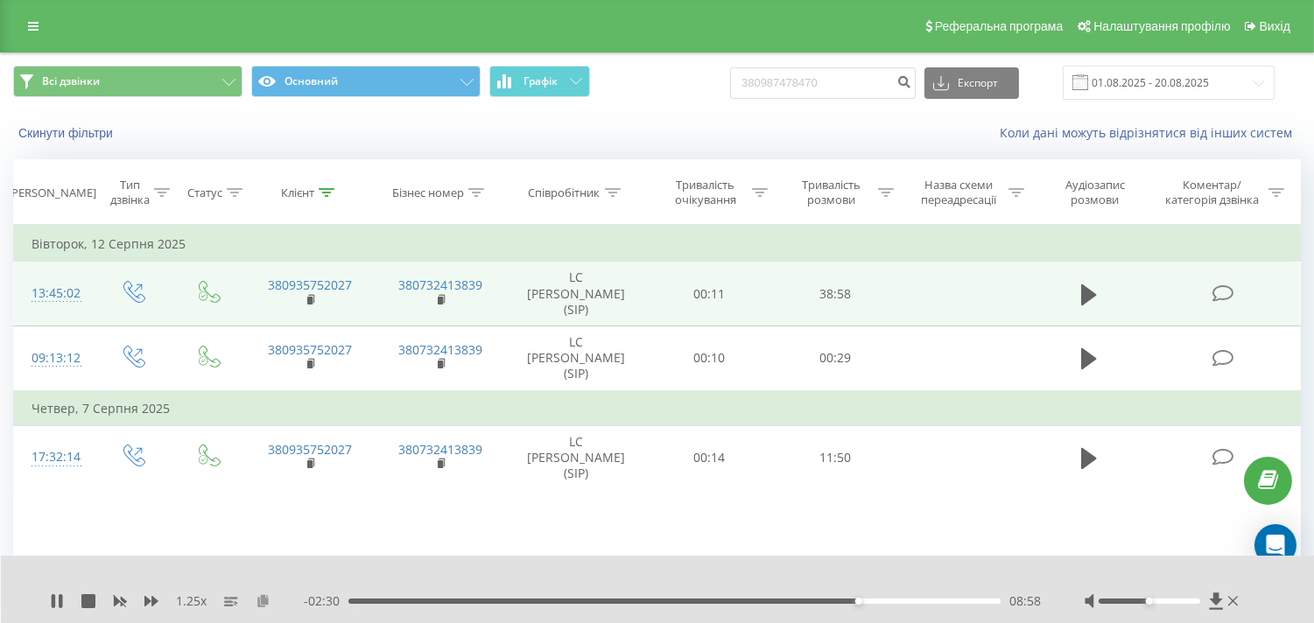
click at [260, 599] on icon at bounding box center [263, 600] width 15 height 12
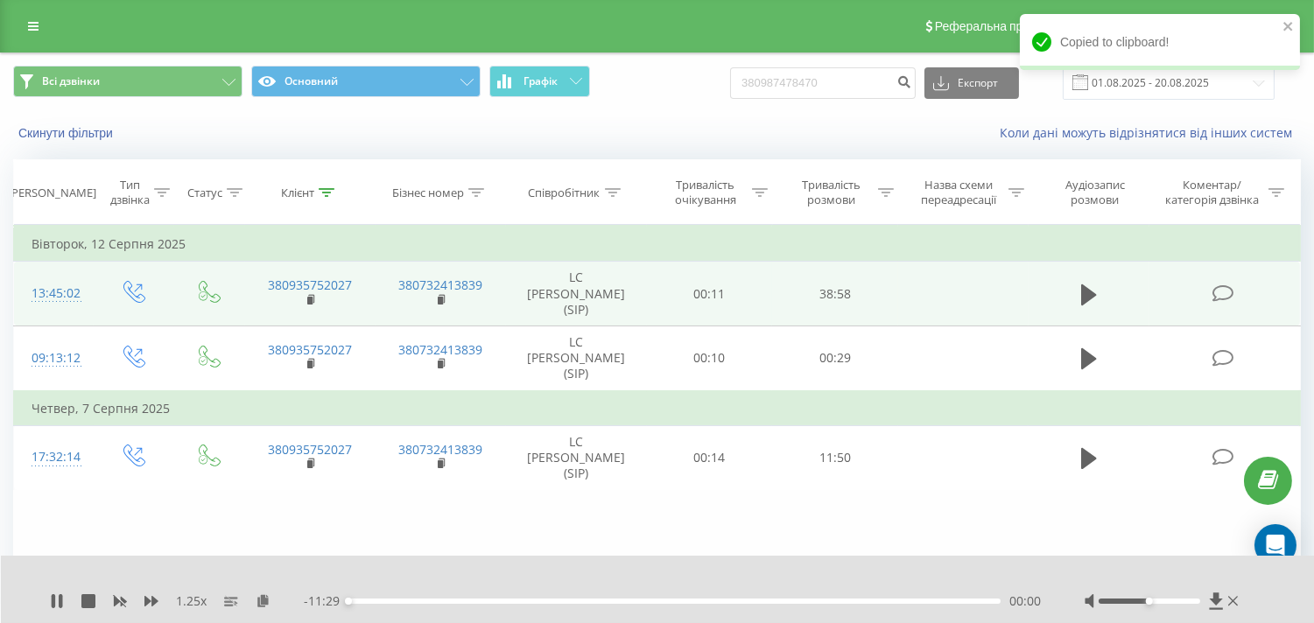
drag, startPoint x: 931, startPoint y: 600, endPoint x: 921, endPoint y: 604, distance: 11.1
click at [931, 602] on div "00:00" at bounding box center [674, 601] width 652 height 5
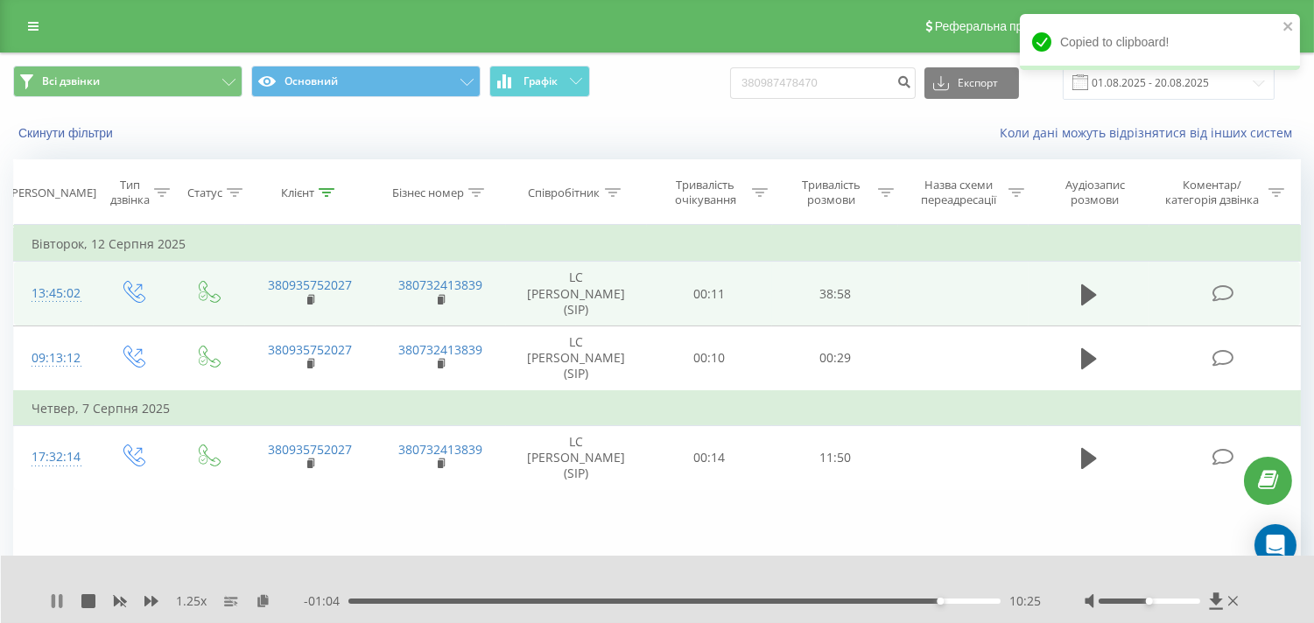
click at [48, 605] on div "1.25 x - 01:04 10:25 10:25" at bounding box center [658, 589] width 1314 height 67
click at [967, 604] on div "- 01:00 10:28 10:28" at bounding box center [672, 601] width 737 height 18
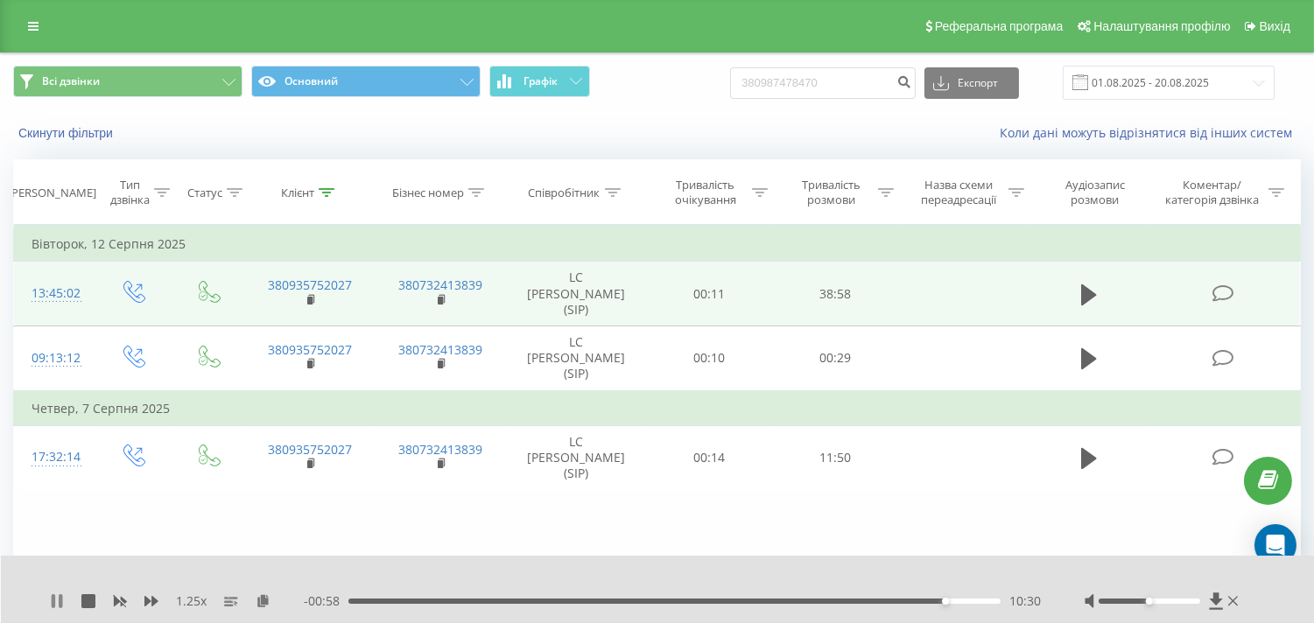
click at [52, 599] on icon at bounding box center [54, 601] width 4 height 14
drag, startPoint x: 0, startPoint y: 237, endPoint x: 83, endPoint y: 189, distance: 96.1
click at [0, 237] on div "Всі дзвінки Основний Графік 380987478470 Експорт .csv .xls .xlsx [DATE] - [DATE…" at bounding box center [657, 369] width 1314 height 632
